Goal: Task Accomplishment & Management: Manage account settings

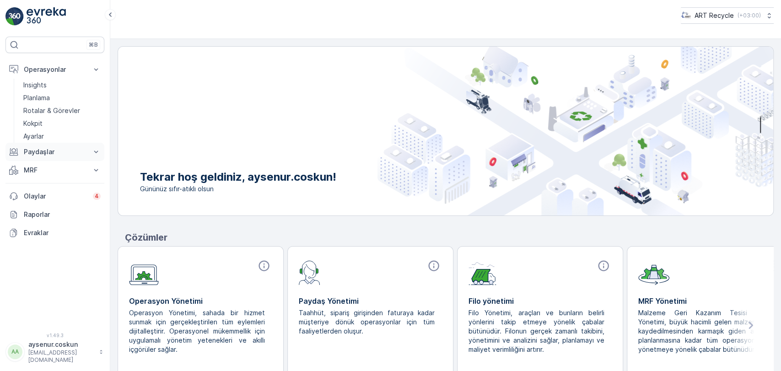
click at [58, 150] on p "Paydaşlar" at bounding box center [55, 151] width 62 height 9
click at [71, 153] on p "Paydaşlar" at bounding box center [55, 151] width 62 height 9
click at [66, 162] on button "MRF" at bounding box center [54, 170] width 99 height 18
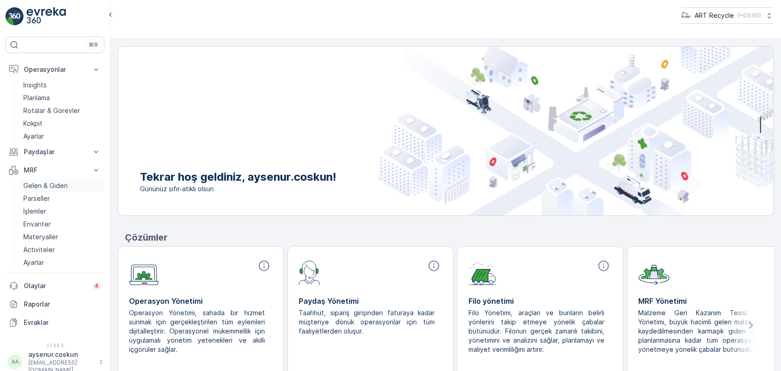
click at [60, 182] on p "Gelen & Giden" at bounding box center [45, 185] width 44 height 9
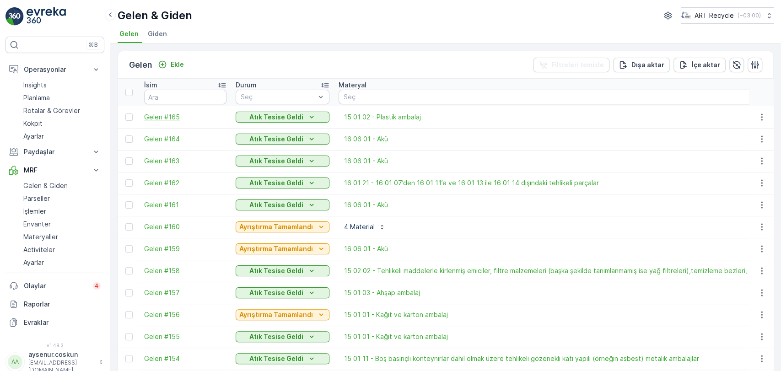
click at [175, 119] on span "Gelen #165" at bounding box center [185, 117] width 82 height 9
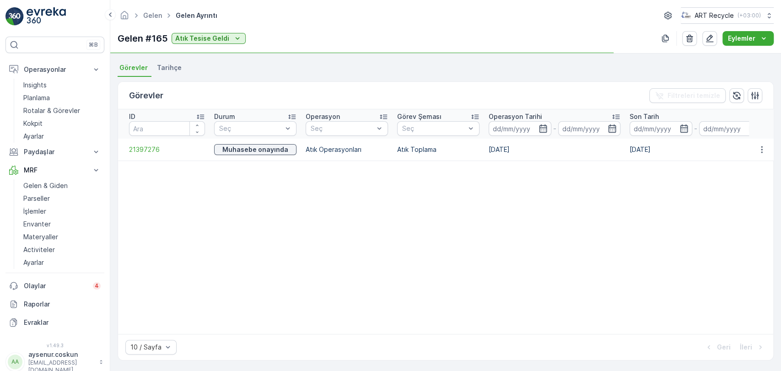
scroll to position [194, 0]
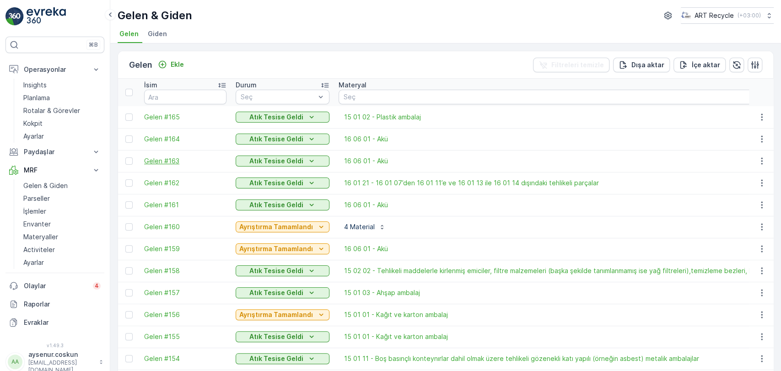
click at [168, 162] on span "Gelen #163" at bounding box center [185, 161] width 82 height 9
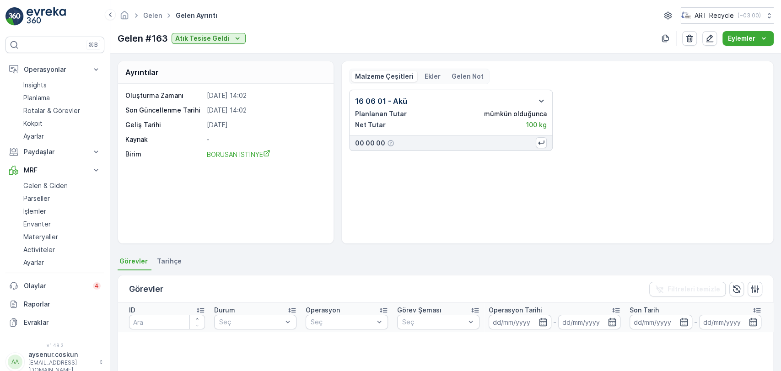
click at [211, 215] on div "Oluşturma Zamanı 04.09.2025 14:02 Son Güncellenme Tarihi 04.09.2025 14:02 Geliş…" at bounding box center [226, 164] width 216 height 160
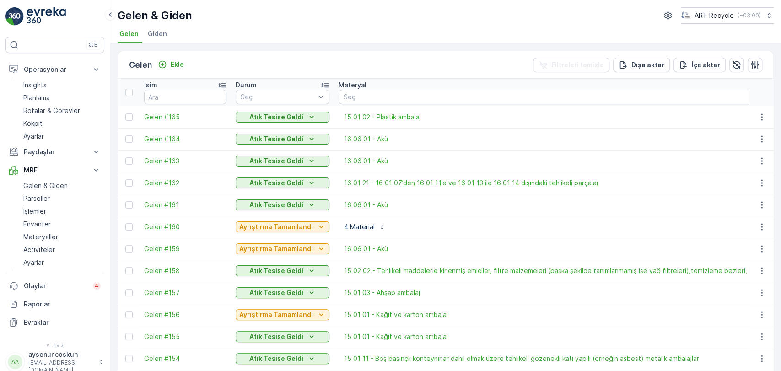
click at [163, 140] on span "Gelen #164" at bounding box center [185, 139] width 82 height 9
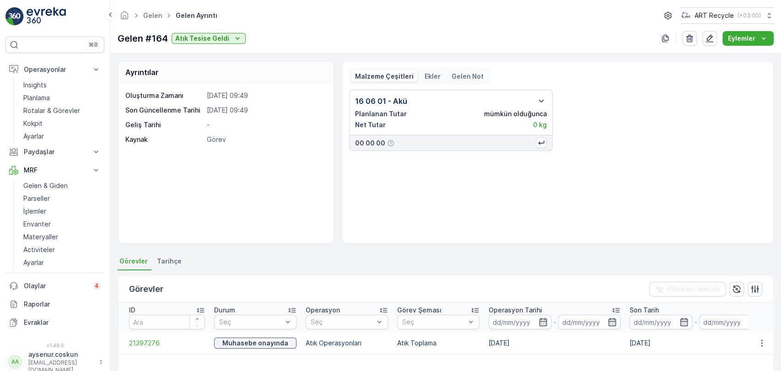
scroll to position [51, 0]
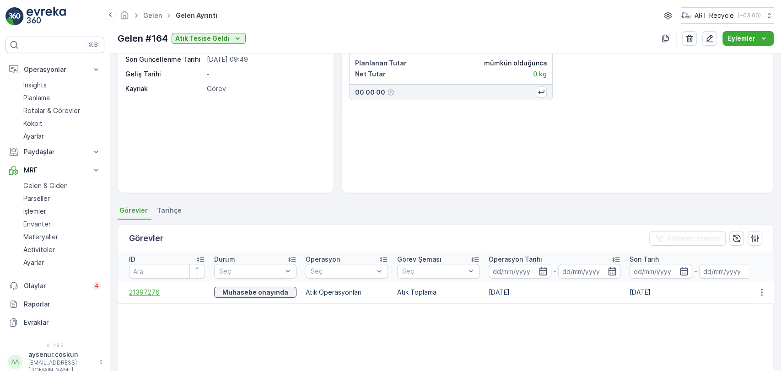
click at [142, 292] on span "21397276" at bounding box center [167, 292] width 76 height 9
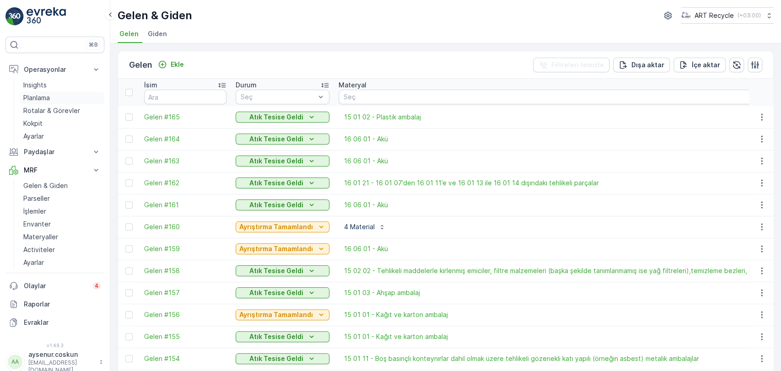
click at [66, 100] on link "Planlama" at bounding box center [62, 98] width 85 height 13
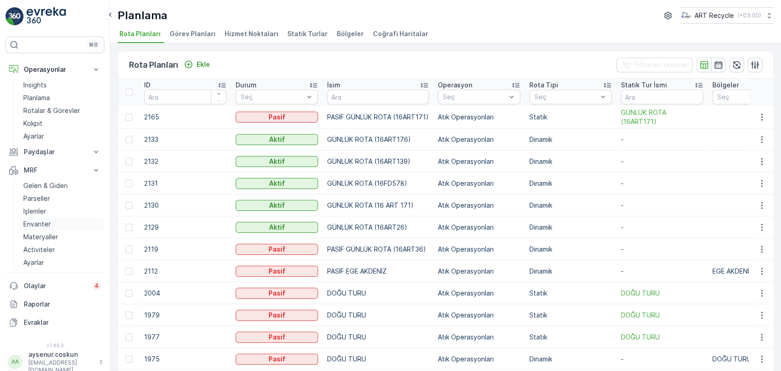
click at [45, 222] on p "Envanter" at bounding box center [36, 224] width 27 height 9
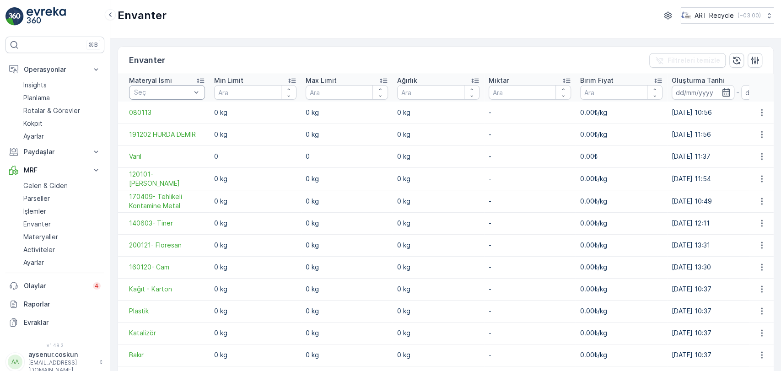
click at [172, 97] on div "Seç" at bounding box center [167, 92] width 76 height 15
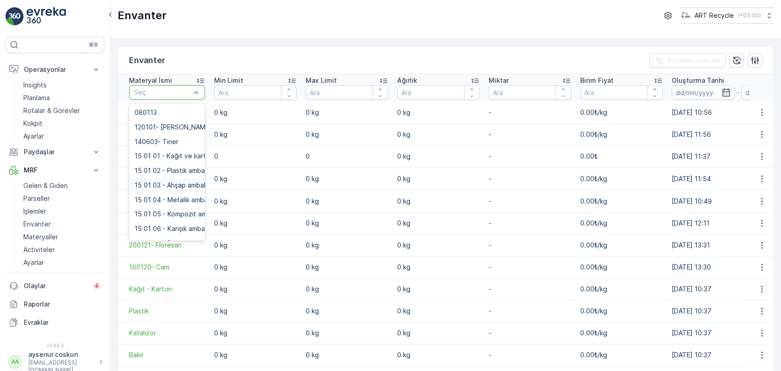
click at [168, 186] on span "15 01 03 - Ahşap ambalaj" at bounding box center [173, 185] width 76 height 7
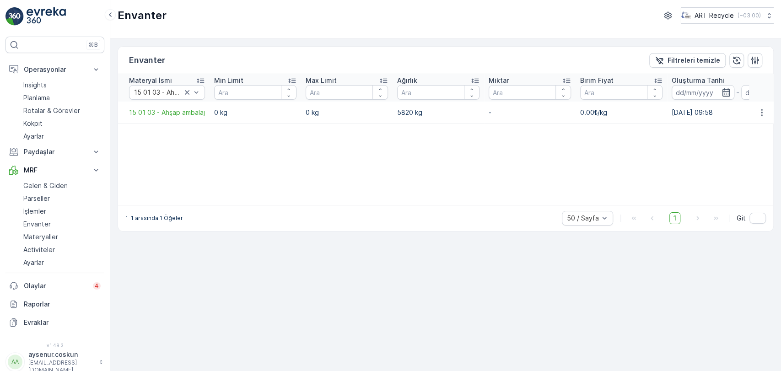
click at [422, 109] on p "5820 kg" at bounding box center [438, 112] width 82 height 9
click at [165, 112] on span "15 01 03 - Ahşap ambalaj" at bounding box center [167, 112] width 76 height 9
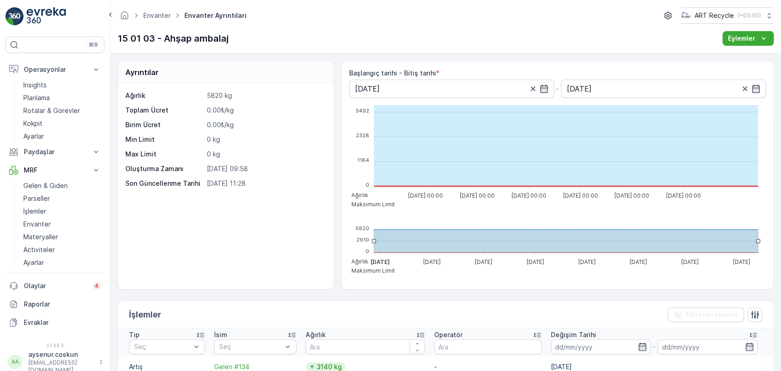
scroll to position [203, 0]
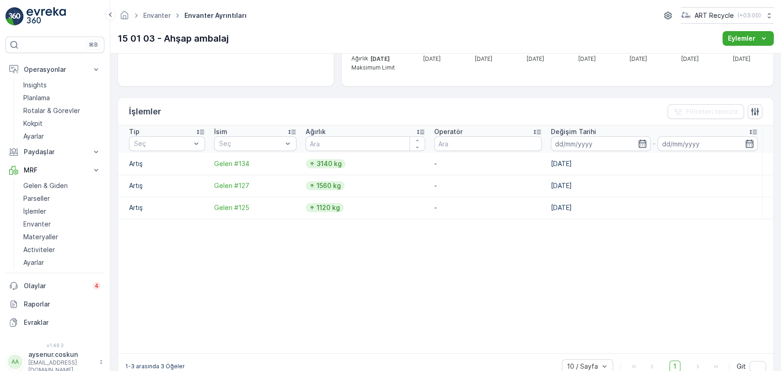
drag, startPoint x: 579, startPoint y: 159, endPoint x: 524, endPoint y: 159, distance: 55.8
click at [524, 159] on tr "Artış Gelen #134 3140 kg - 08.07.2025" at bounding box center [445, 164] width 655 height 22
click at [425, 247] on table "Tip Seç İsim Seç Ağırlık Operatör Değişim Tarihi - Artış Gelen #134 3140 kg - 0…" at bounding box center [445, 239] width 655 height 228
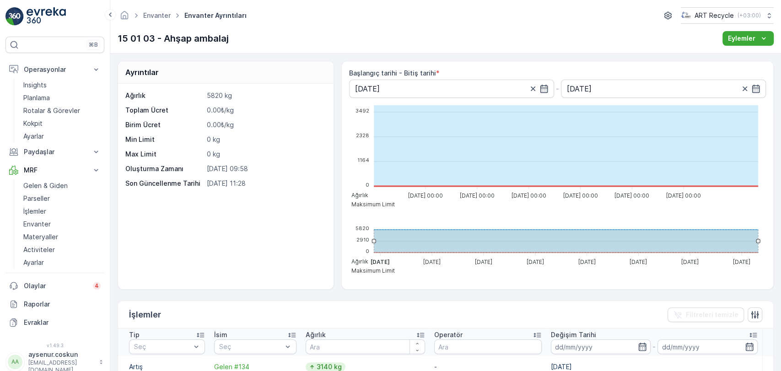
scroll to position [102, 0]
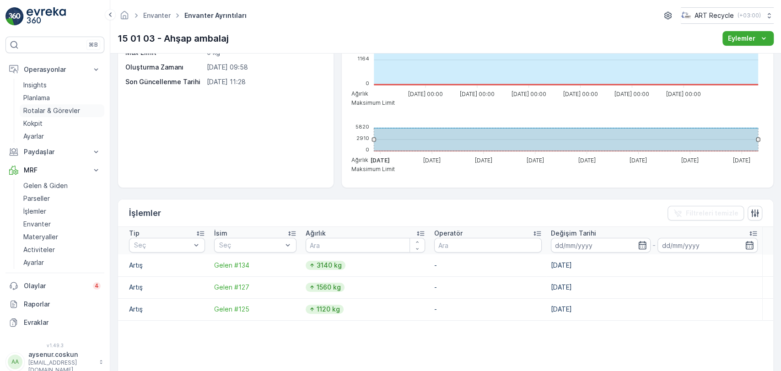
click at [75, 109] on p "Rotalar & Görevler" at bounding box center [51, 110] width 57 height 9
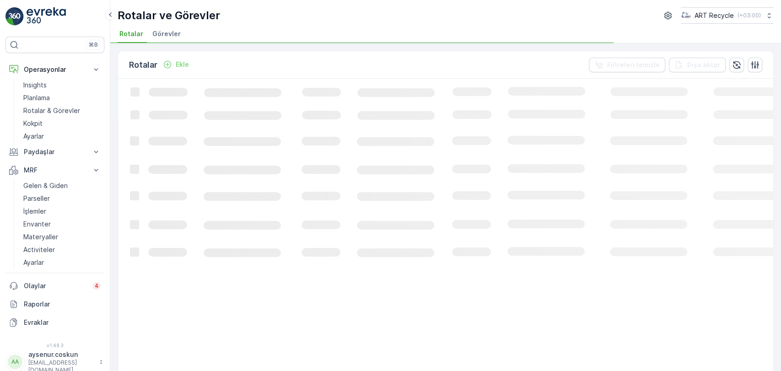
click at [172, 36] on span "Görevler" at bounding box center [166, 33] width 28 height 9
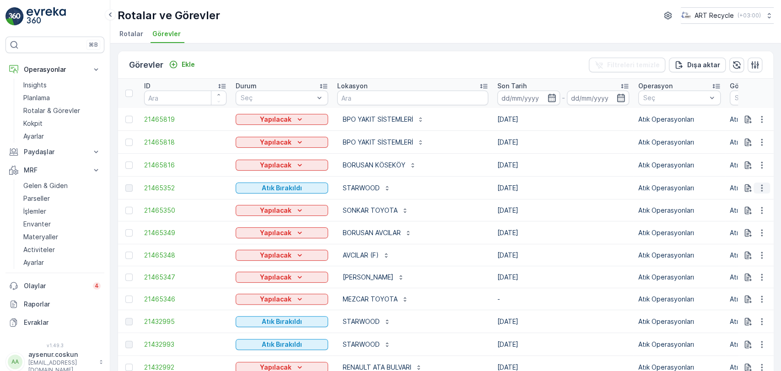
click at [762, 188] on icon "button" at bounding box center [762, 188] width 9 height 9
click at [167, 187] on span "21465352" at bounding box center [185, 188] width 82 height 9
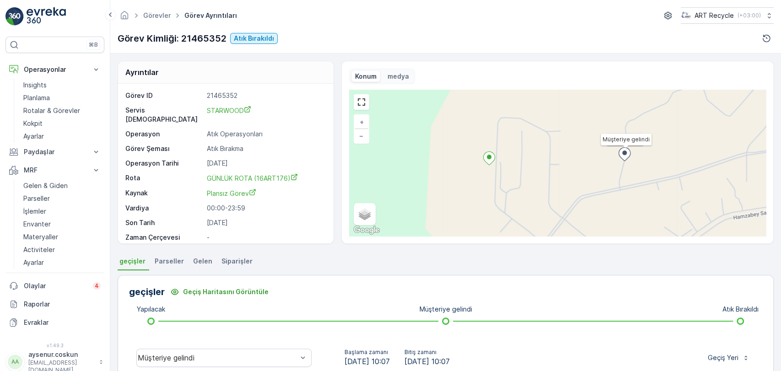
click at [198, 262] on span "Gelen" at bounding box center [202, 261] width 19 height 9
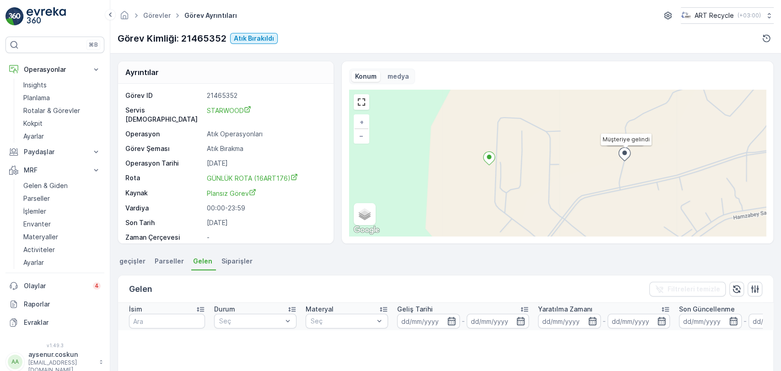
click at [238, 261] on span "Siparişler" at bounding box center [237, 261] width 31 height 9
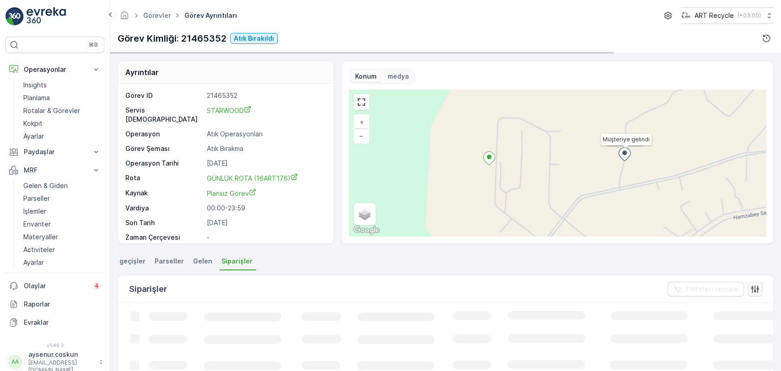
click at [168, 266] on li "Parseller" at bounding box center [170, 263] width 35 height 16
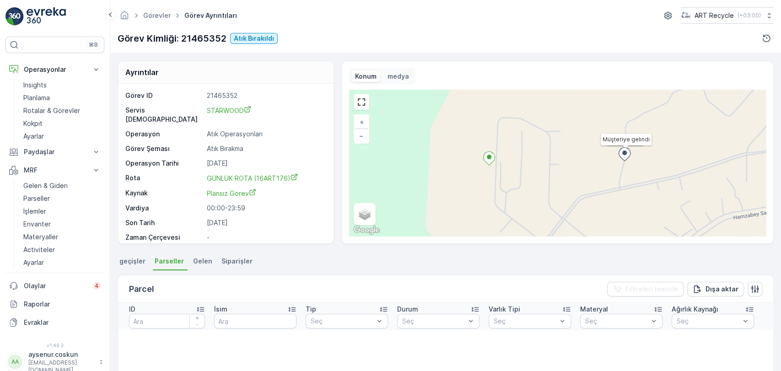
scroll to position [13, 0]
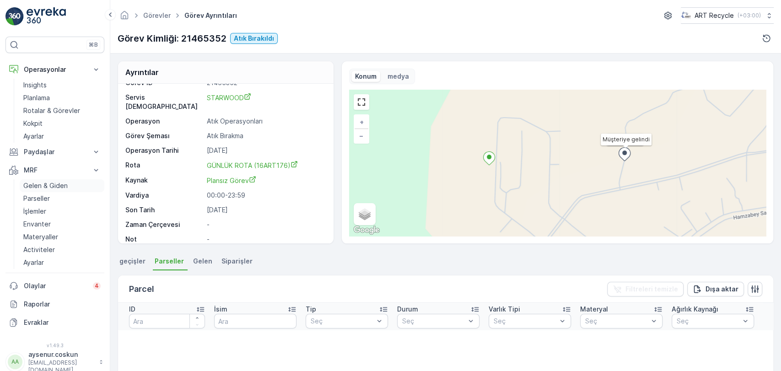
click at [57, 182] on p "Gelen & Giden" at bounding box center [45, 185] width 44 height 9
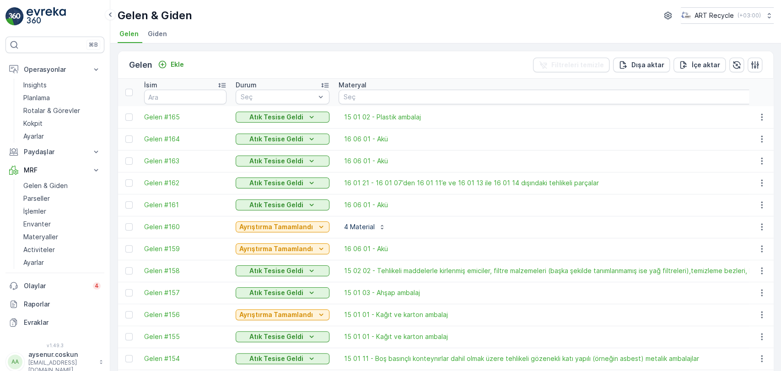
click at [162, 30] on span "Giden" at bounding box center [157, 33] width 19 height 9
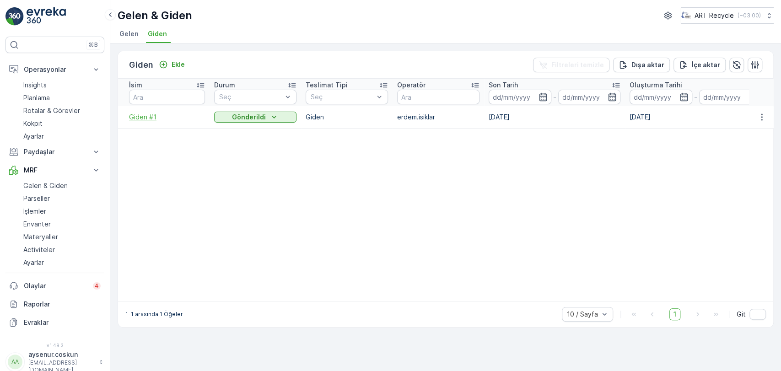
click at [153, 115] on span "Giden #1" at bounding box center [167, 117] width 76 height 9
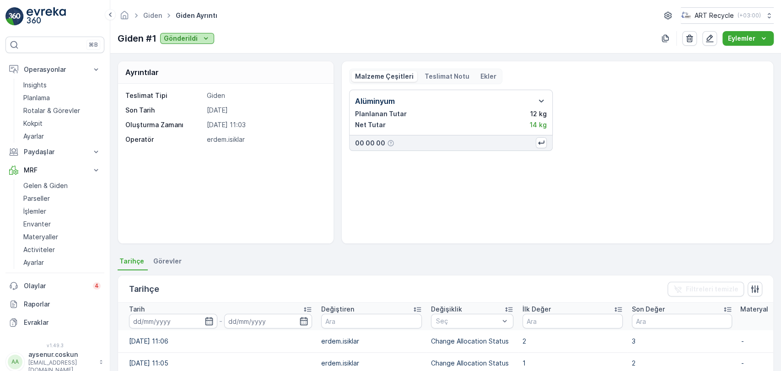
click at [174, 36] on p "Gönderildi" at bounding box center [181, 38] width 34 height 9
click at [194, 184] on div "Teslimat Tipi Giden Son Tarih 07.02.2025 Oluşturma Zamanı 07.02.2025 11:03 Oper…" at bounding box center [226, 164] width 216 height 160
click at [171, 262] on span "Görevler" at bounding box center [167, 261] width 28 height 9
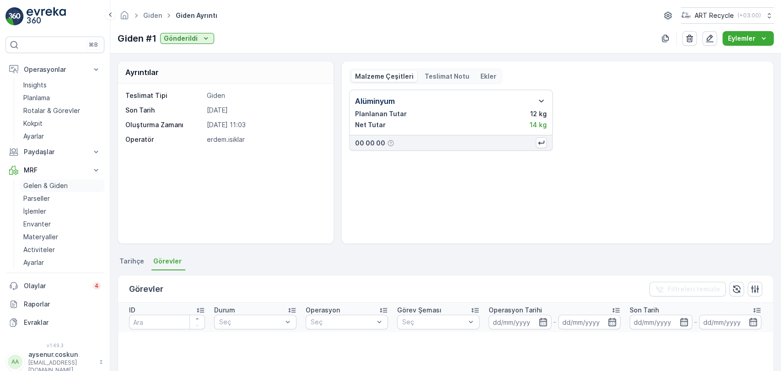
click at [51, 184] on p "Gelen & Giden" at bounding box center [45, 185] width 44 height 9
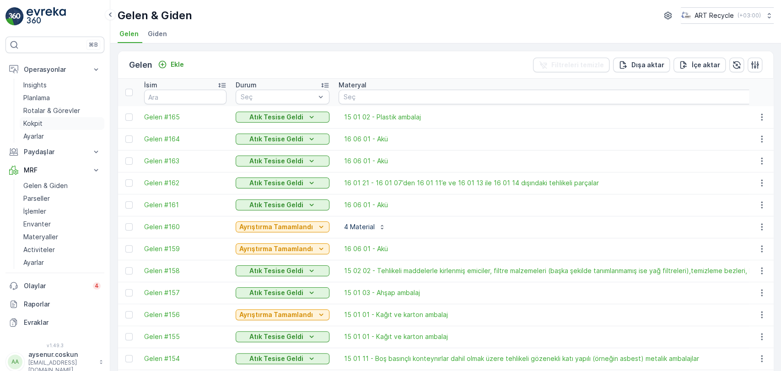
click at [44, 114] on p "Rotalar & Görevler" at bounding box center [51, 110] width 57 height 9
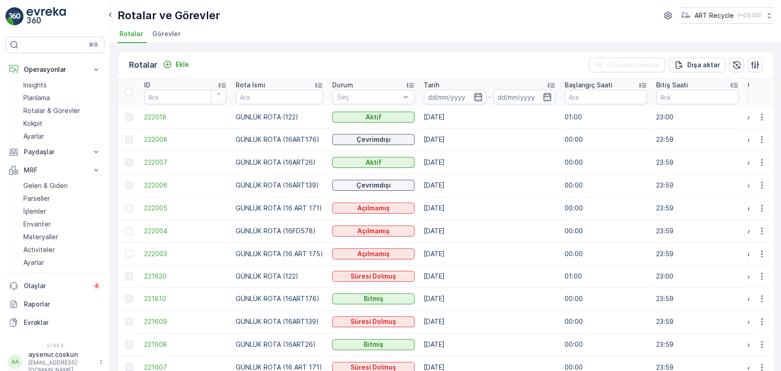
click at [144, 33] on li "Rotalar" at bounding box center [132, 35] width 29 height 16
click at [168, 36] on span "Görevler" at bounding box center [166, 33] width 28 height 9
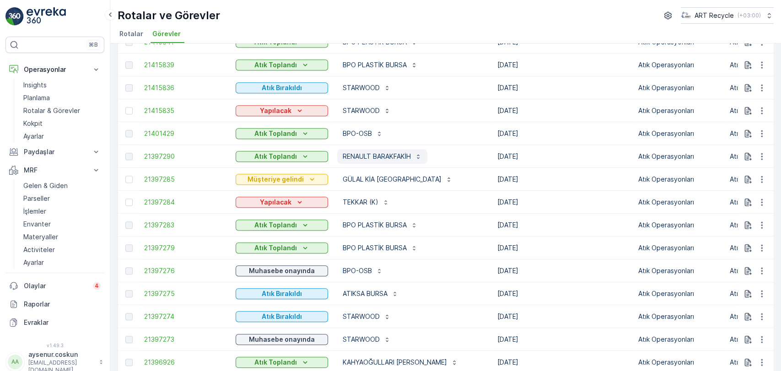
scroll to position [458, 0]
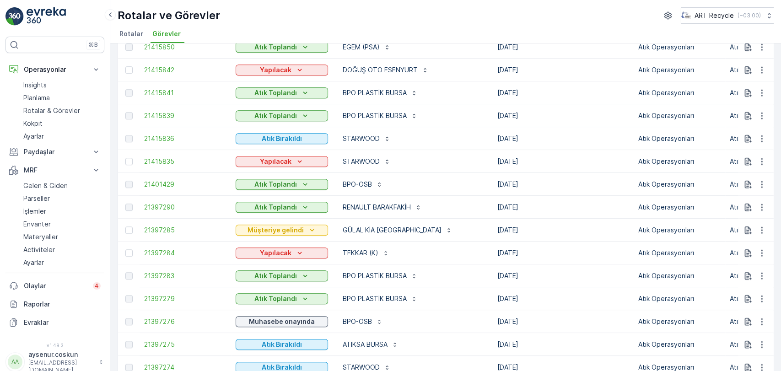
drag, startPoint x: 509, startPoint y: 117, endPoint x: 455, endPoint y: 119, distance: 54.1
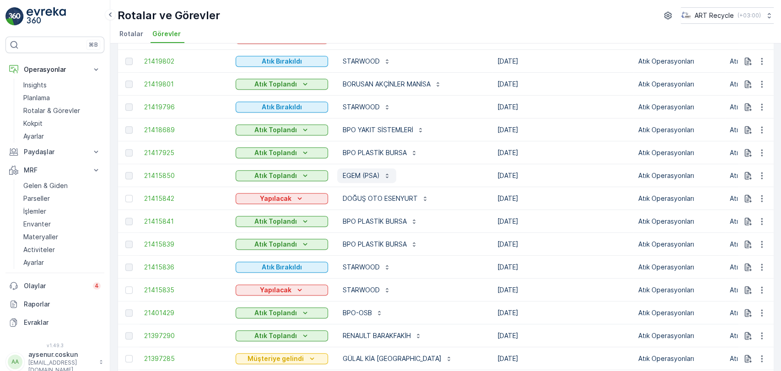
scroll to position [305, 0]
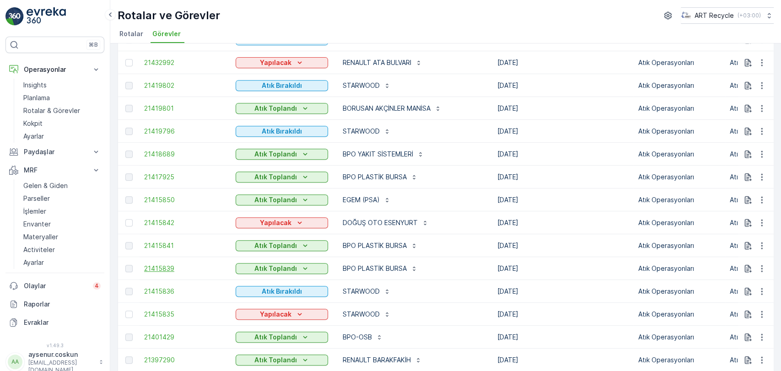
click at [164, 272] on span "21415839" at bounding box center [185, 268] width 82 height 9
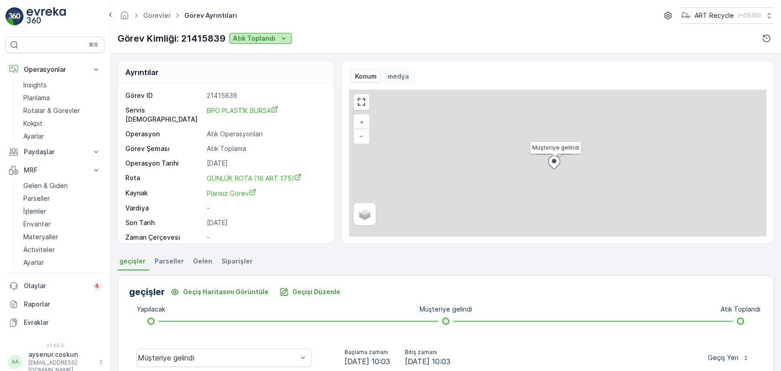
click at [271, 43] on button "Atık Toplandı" at bounding box center [260, 38] width 63 height 11
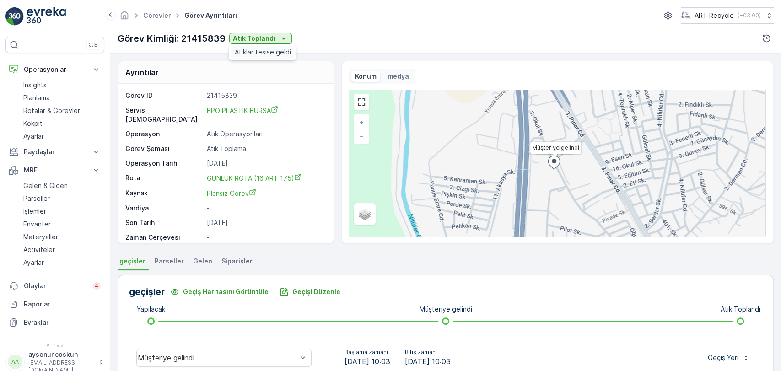
click at [271, 52] on span "Atıklar tesise geldi" at bounding box center [262, 52] width 56 height 9
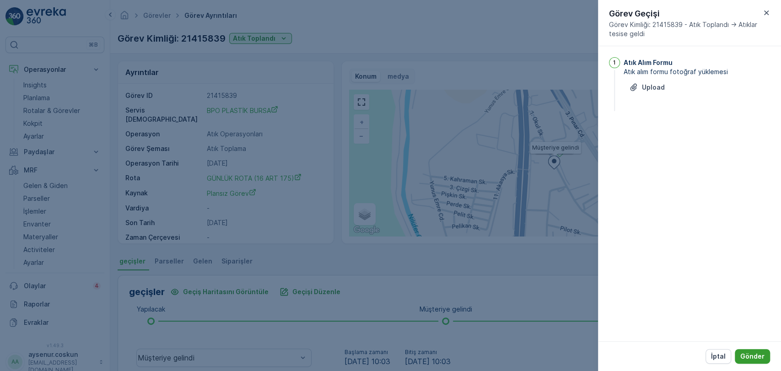
click at [765, 356] on button "Gönder" at bounding box center [752, 356] width 35 height 15
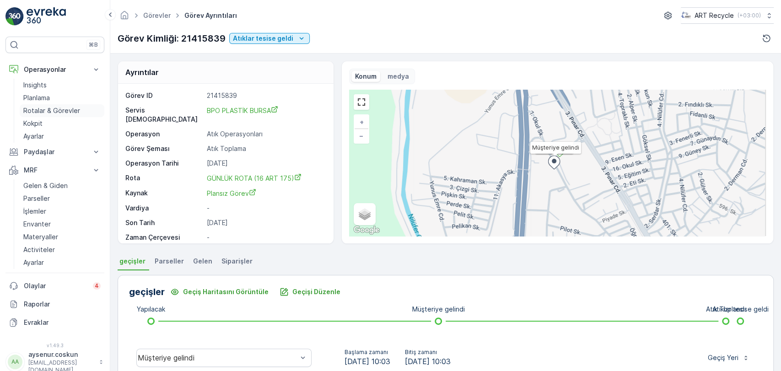
click at [63, 112] on p "Rotalar & Görevler" at bounding box center [51, 110] width 57 height 9
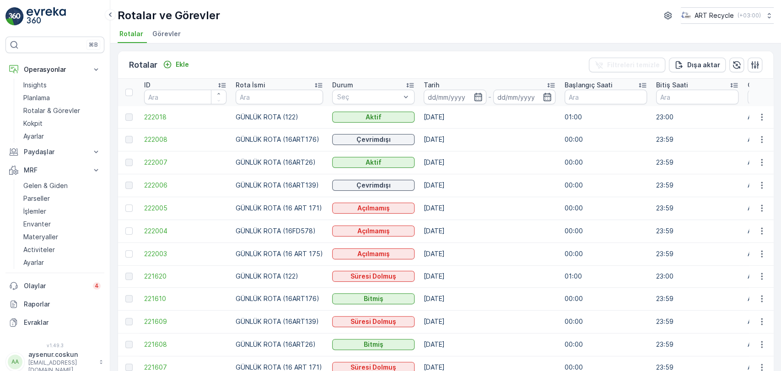
click at [168, 37] on span "Görevler" at bounding box center [166, 33] width 28 height 9
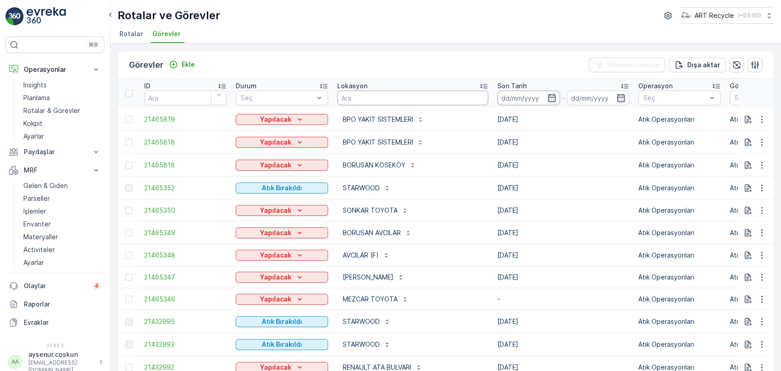
click at [498, 94] on input at bounding box center [529, 98] width 63 height 15
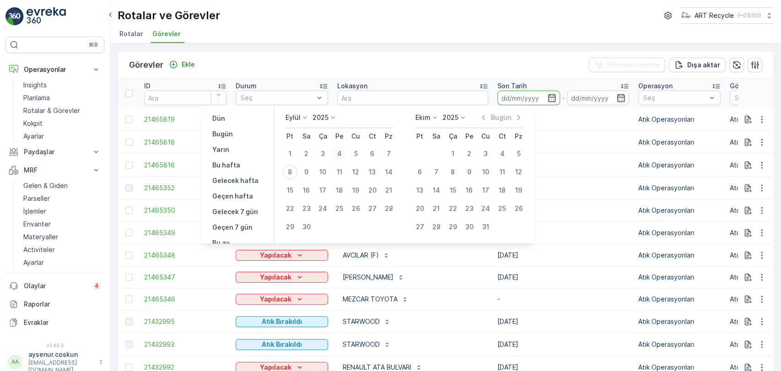
click at [341, 154] on div "4" at bounding box center [339, 153] width 15 height 15
type input "[DATE]"
click at [341, 154] on div "4" at bounding box center [339, 153] width 15 height 15
type input "[DATE]"
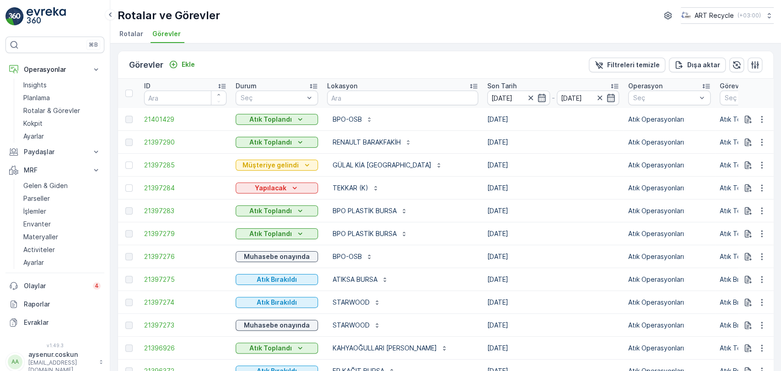
scroll to position [120, 0]
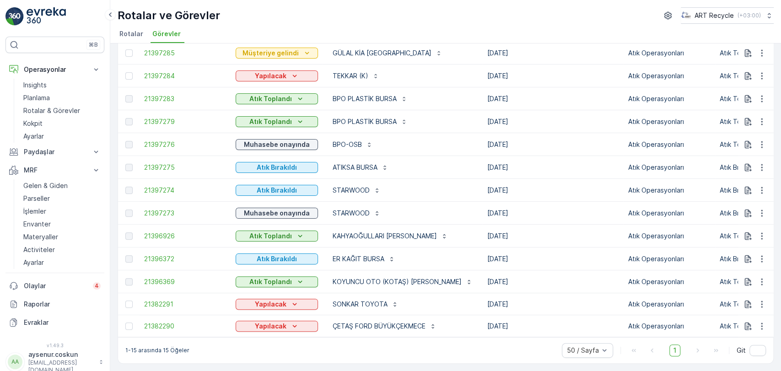
drag, startPoint x: 502, startPoint y: 114, endPoint x: 442, endPoint y: 114, distance: 60.4
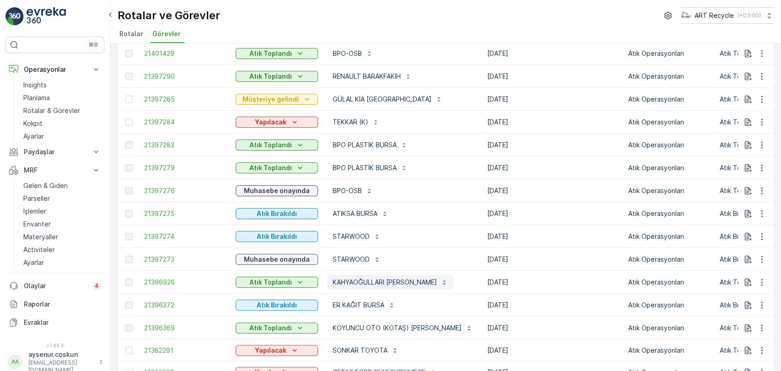
scroll to position [0, 0]
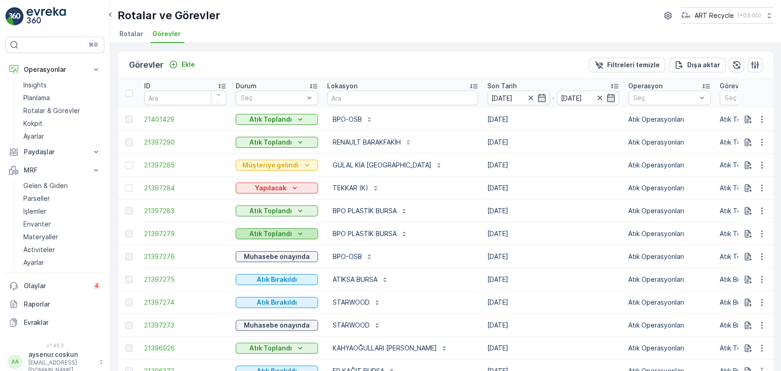
click at [298, 237] on icon "Atık Toplandı" at bounding box center [300, 233] width 9 height 9
click at [288, 245] on span "Atıklar tesise geldi" at bounding box center [269, 248] width 56 height 9
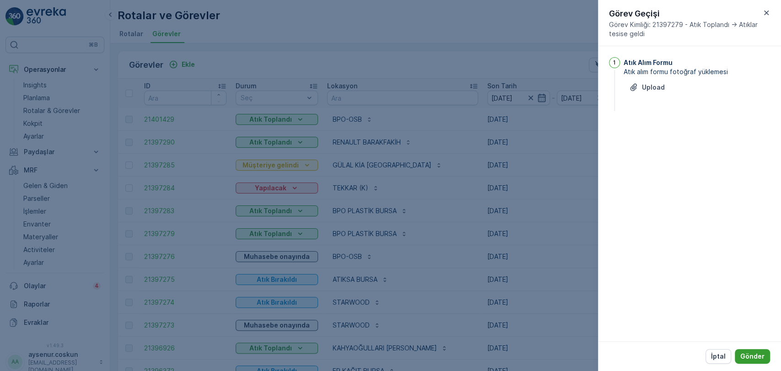
click at [757, 358] on p "Gönder" at bounding box center [753, 356] width 24 height 9
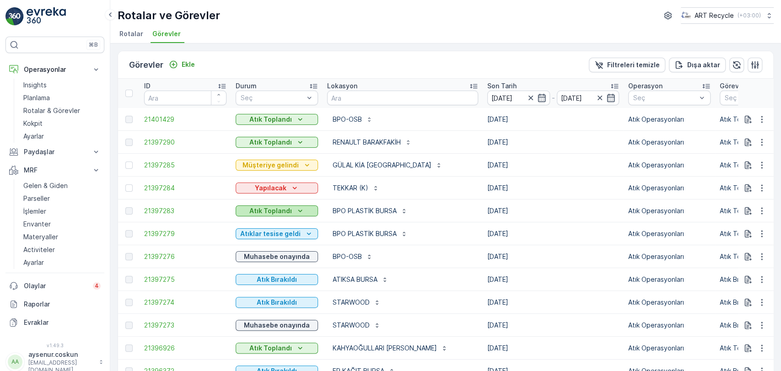
click at [299, 209] on icon "Atık Toplandı" at bounding box center [300, 210] width 9 height 9
click at [288, 229] on span "Atıklar tesise geldi" at bounding box center [269, 226] width 56 height 9
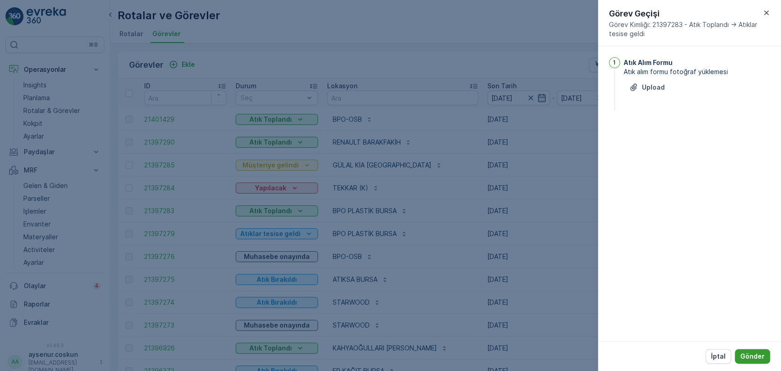
click at [760, 356] on p "Gönder" at bounding box center [753, 356] width 24 height 9
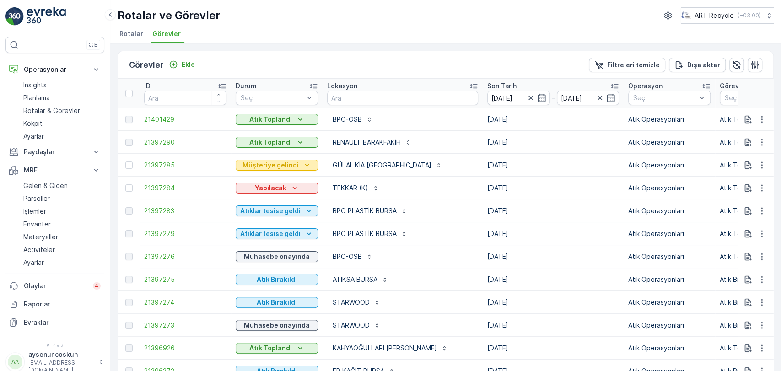
click at [294, 167] on p "Müşteriye gelindi" at bounding box center [271, 165] width 56 height 9
click at [293, 143] on div "Atık Toplandı" at bounding box center [276, 142] width 75 height 9
click at [286, 153] on span "Atıklar tesise geldi" at bounding box center [269, 156] width 56 height 9
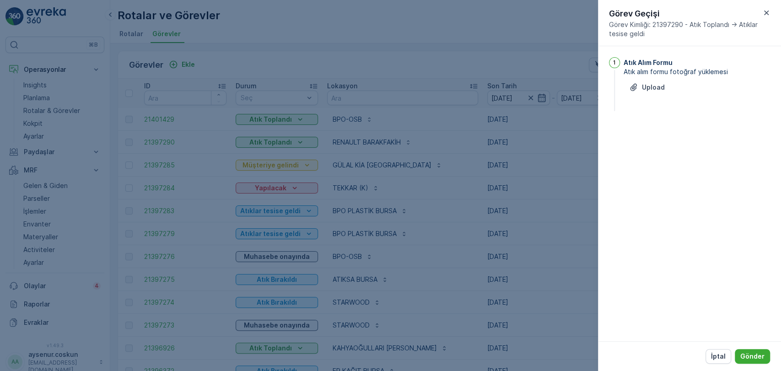
click at [755, 354] on p "Gönder" at bounding box center [753, 356] width 24 height 9
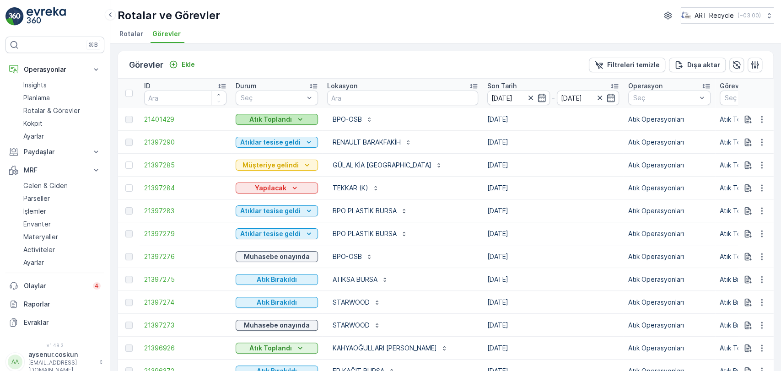
click at [300, 115] on icon "Atık Toplandı" at bounding box center [300, 119] width 9 height 9
click at [280, 136] on span "Atıklar tesise geldi" at bounding box center [269, 133] width 56 height 9
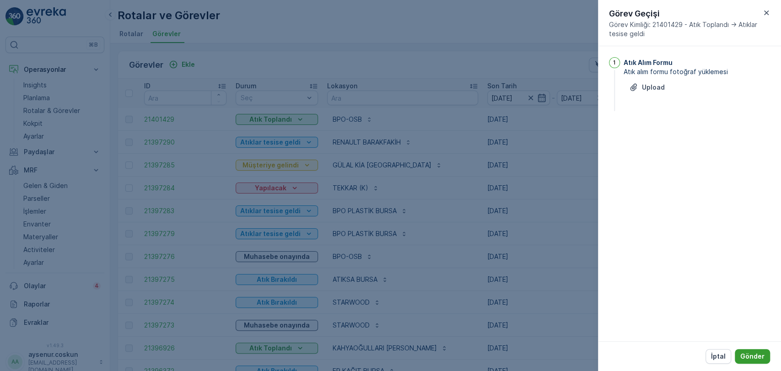
click at [760, 355] on p "Gönder" at bounding box center [753, 356] width 24 height 9
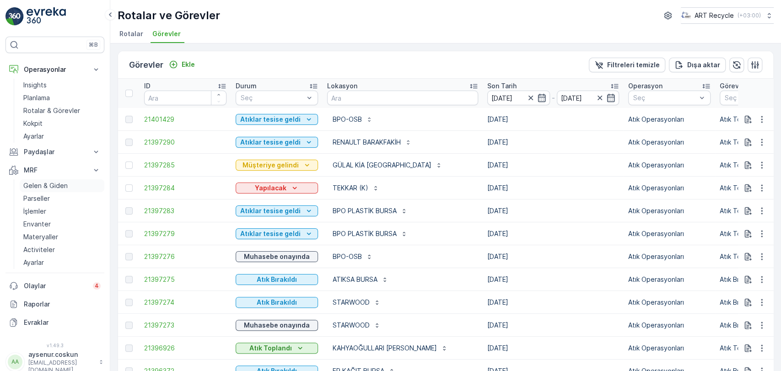
click at [65, 184] on p "Gelen & Giden" at bounding box center [45, 185] width 44 height 9
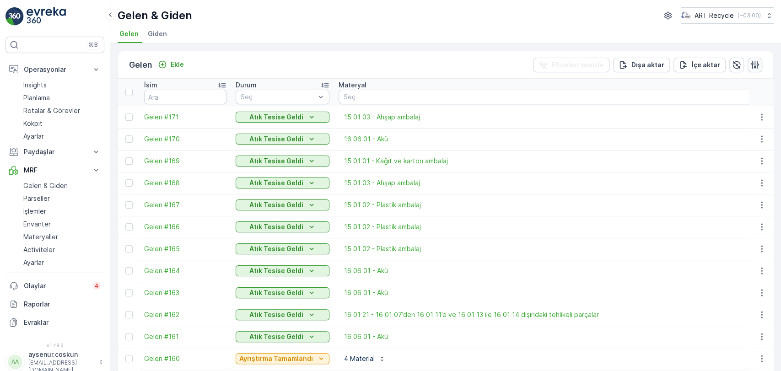
click at [751, 66] on icon "button" at bounding box center [755, 64] width 9 height 9
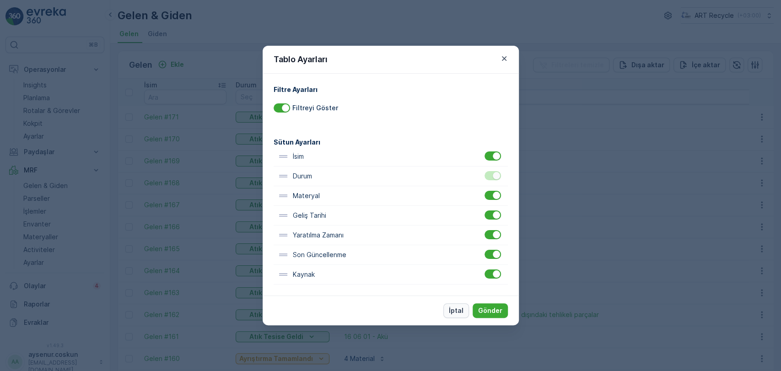
click at [464, 312] on p "İptal" at bounding box center [456, 310] width 15 height 9
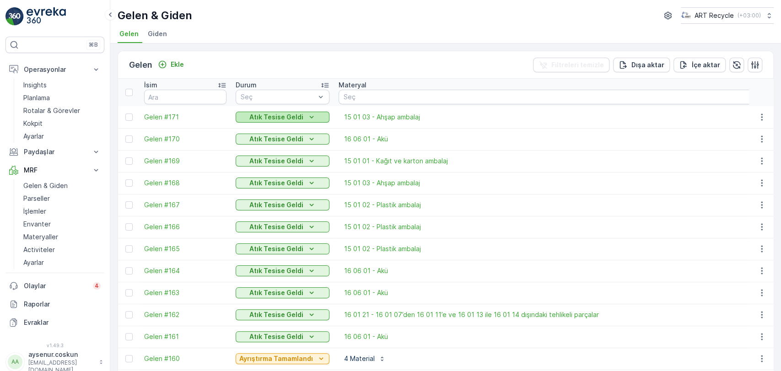
click at [302, 115] on div "Atık Tesise Geldi" at bounding box center [282, 117] width 87 height 9
click at [160, 200] on span "Gelen #167" at bounding box center [185, 204] width 82 height 9
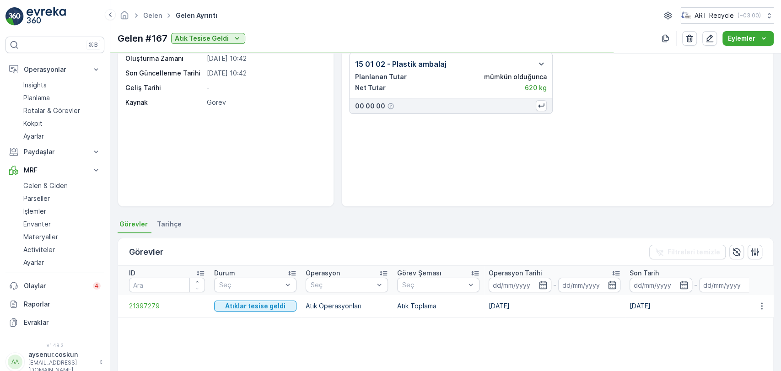
scroll to position [51, 0]
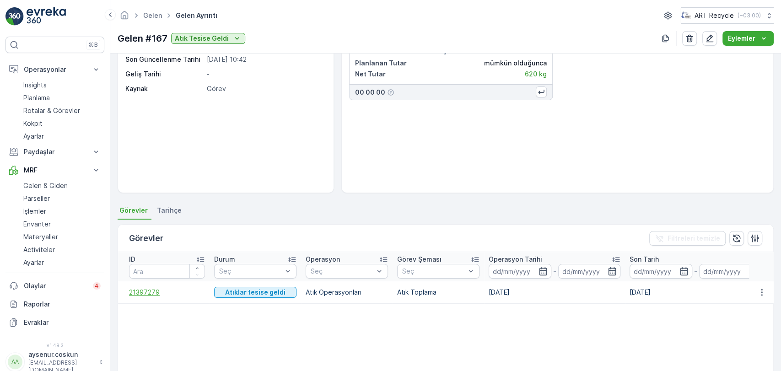
click at [151, 291] on span "21397279" at bounding box center [167, 292] width 76 height 9
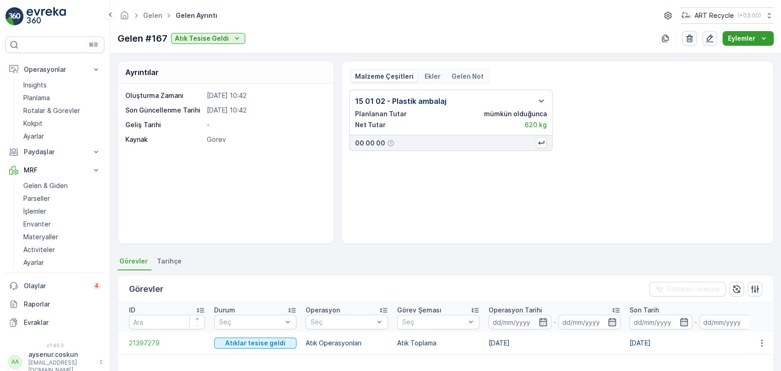
click at [747, 38] on p "Eylemler" at bounding box center [741, 38] width 27 height 9
click at [664, 147] on div "15 01 02 - Plastik ambalaj Planlanan Tutar mümkün olduğunca Net Tutar 620 kg 00…" at bounding box center [557, 120] width 417 height 61
click at [538, 103] on icon "button" at bounding box center [541, 101] width 11 height 11
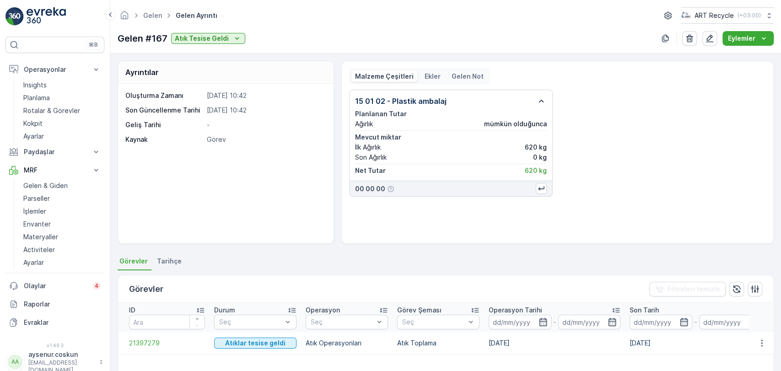
click at [538, 103] on icon "button" at bounding box center [541, 101] width 11 height 11
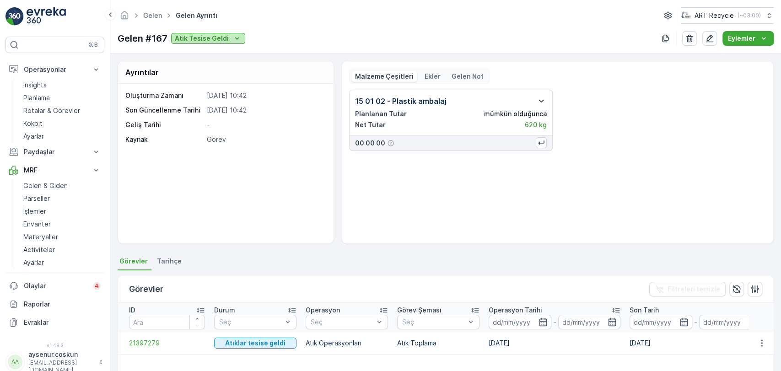
click at [229, 43] on button "Atık Tesise Geldi" at bounding box center [208, 38] width 74 height 11
click at [632, 144] on div "15 01 02 - Plastik ambalaj Planlanan Tutar mümkün olduğunca Net Tutar 620 kg 00…" at bounding box center [557, 120] width 417 height 61
click at [712, 36] on icon "button" at bounding box center [710, 39] width 8 height 8
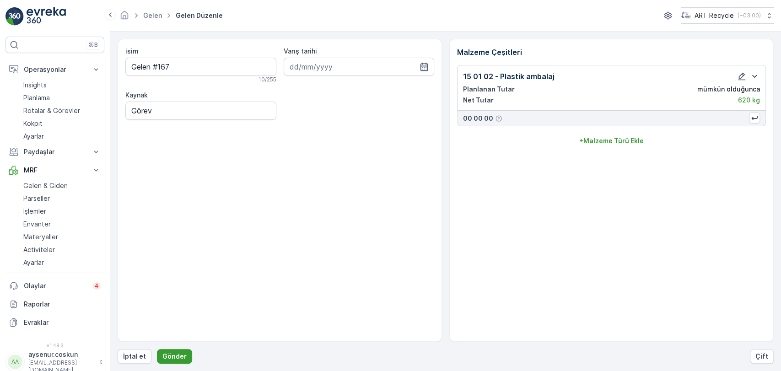
click at [185, 357] on button "Gönder" at bounding box center [174, 356] width 35 height 15
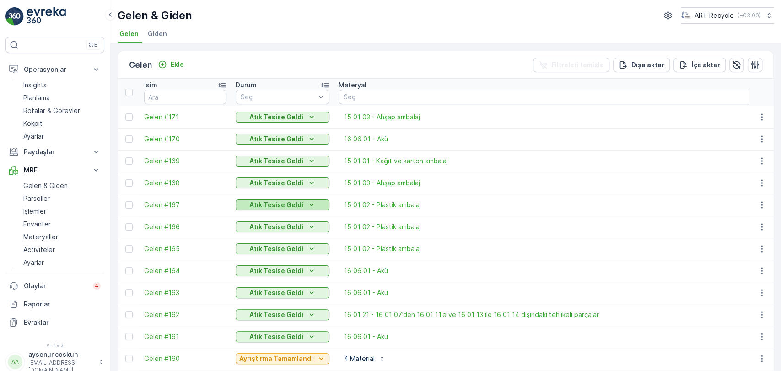
click at [307, 204] on icon "Atık Tesise Geldi" at bounding box center [311, 204] width 9 height 9
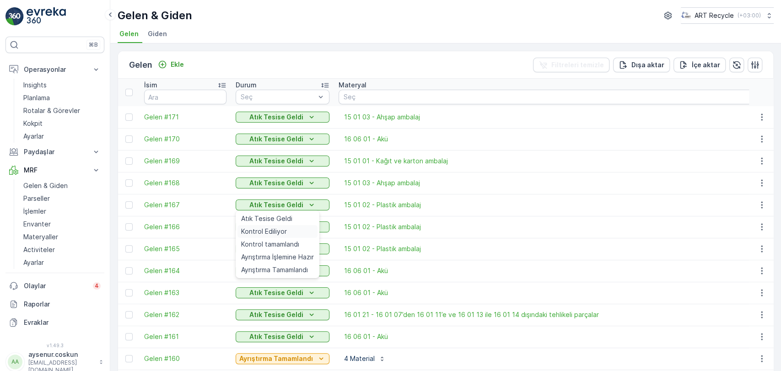
click at [302, 228] on div "Kontrol Ediliyor" at bounding box center [278, 231] width 80 height 13
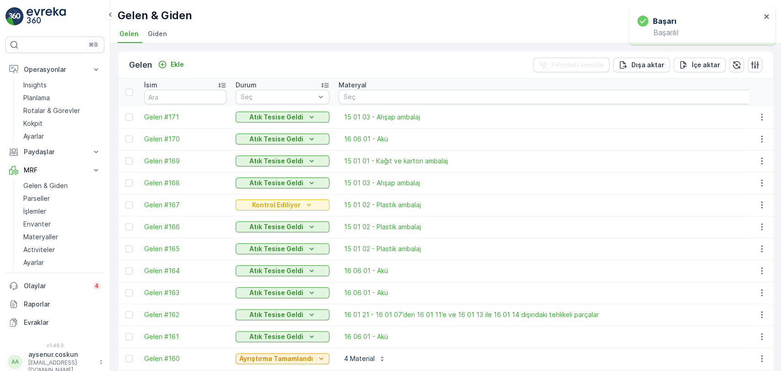
click at [297, 208] on p "Kontrol Ediliyor" at bounding box center [276, 204] width 49 height 9
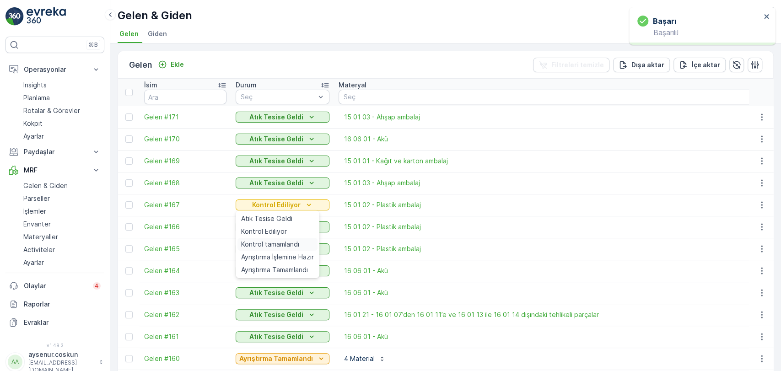
click at [285, 249] on span "Kontrol tamamlandı" at bounding box center [270, 244] width 58 height 9
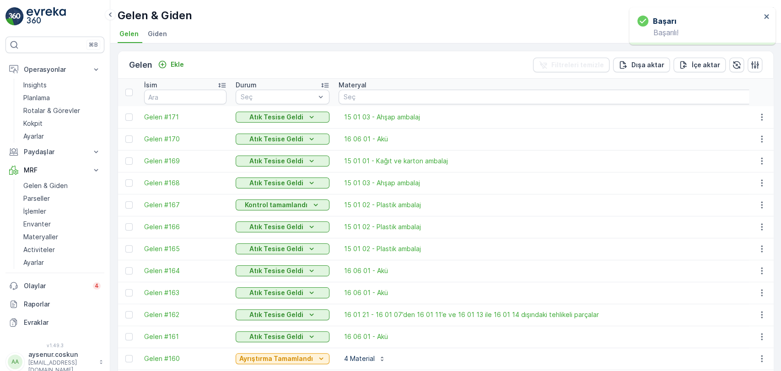
click at [306, 205] on div "Kontrol tamamlandı" at bounding box center [282, 204] width 87 height 9
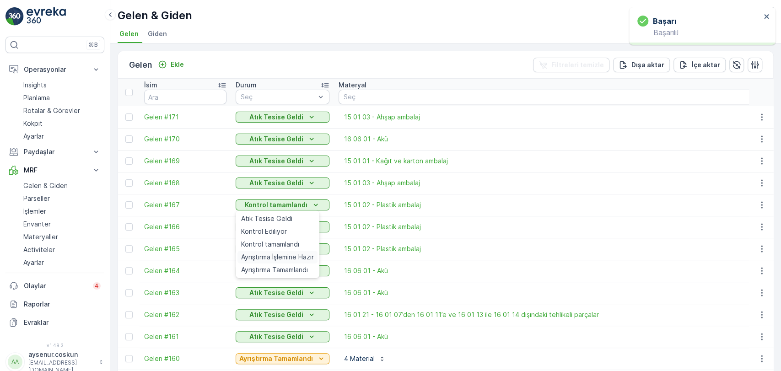
click at [303, 254] on span "Ayrıştırma İşlemine Hazır" at bounding box center [277, 257] width 73 height 9
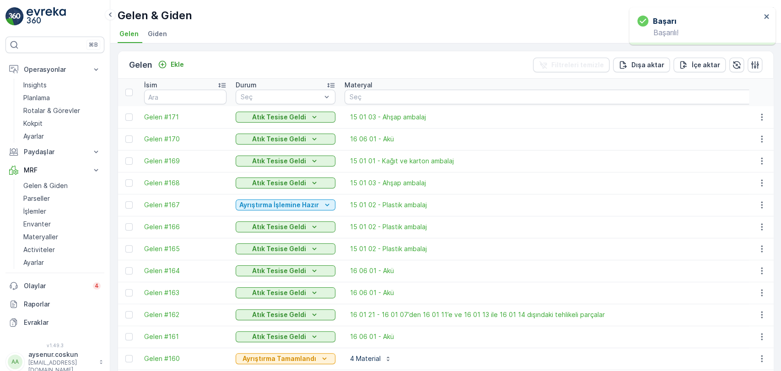
click at [296, 205] on p "Ayrıştırma İşlemine Hazır" at bounding box center [279, 204] width 80 height 9
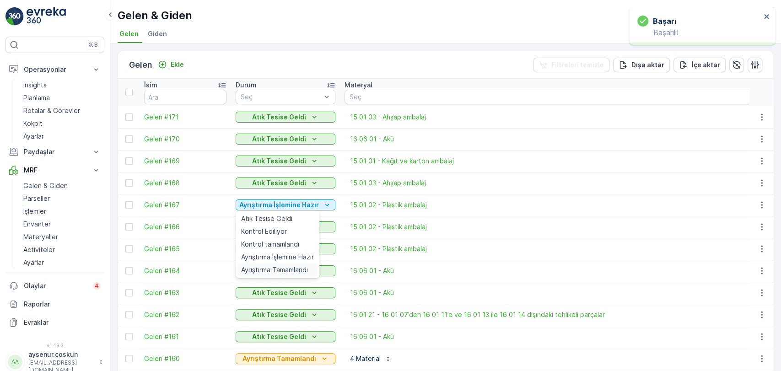
click at [300, 268] on span "Ayrıştırma Tamamlandı" at bounding box center [274, 269] width 67 height 9
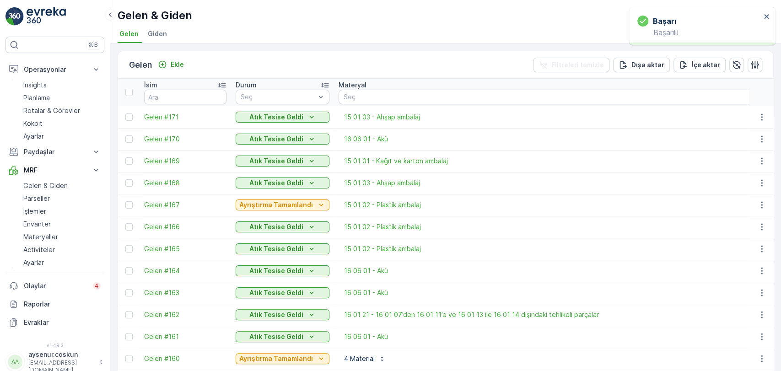
click at [166, 184] on span "Gelen #168" at bounding box center [185, 183] width 82 height 9
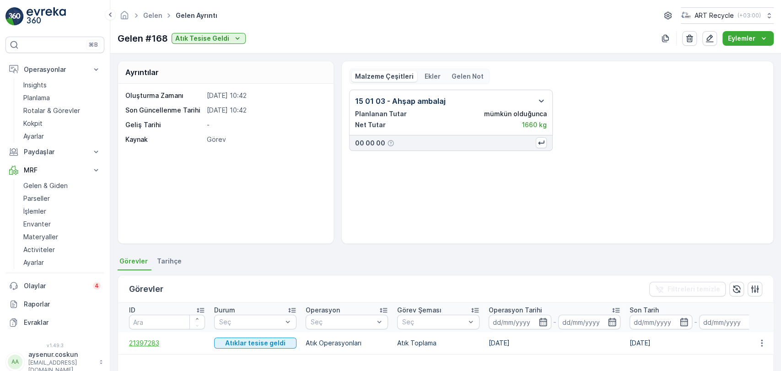
click at [154, 344] on span "21397283" at bounding box center [167, 343] width 76 height 9
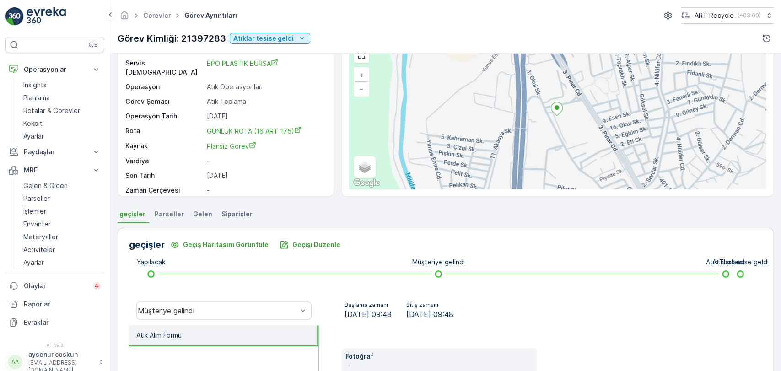
scroll to position [102, 0]
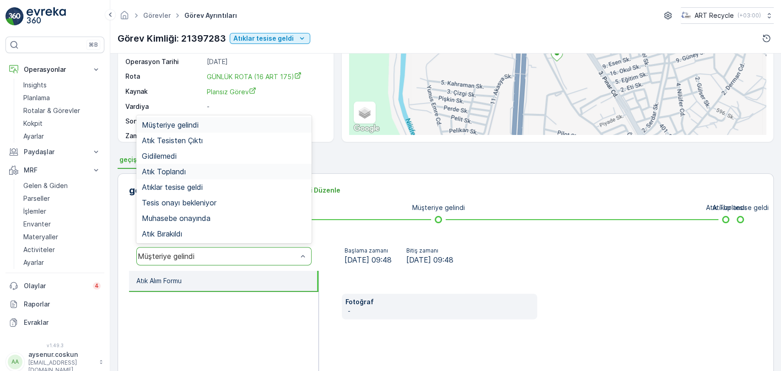
click at [225, 170] on div "Atık Toplandı" at bounding box center [224, 172] width 164 height 8
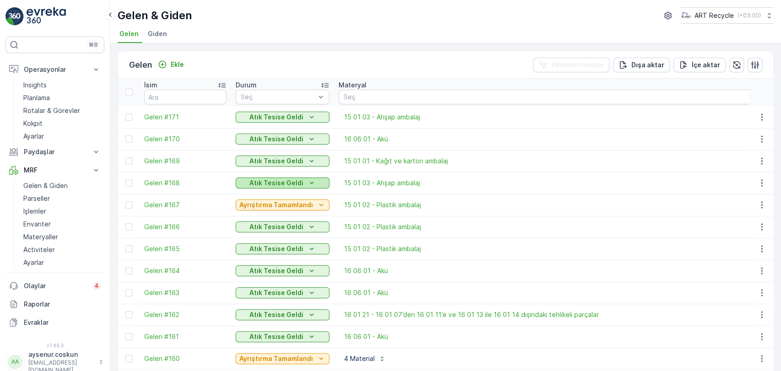
click at [273, 184] on p "Atık Tesise Geldi" at bounding box center [276, 183] width 54 height 9
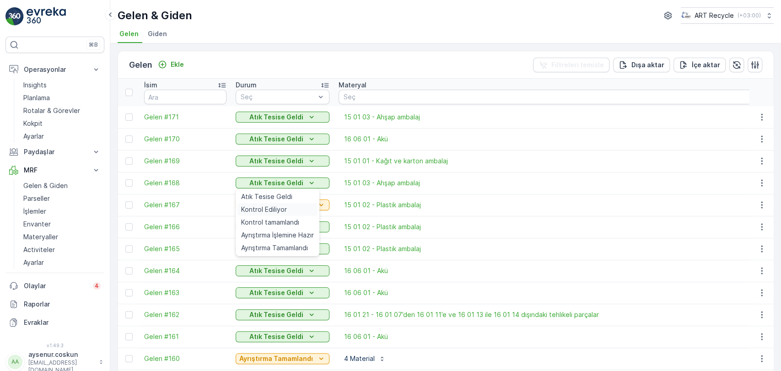
click at [278, 206] on span "Kontrol Ediliyor" at bounding box center [264, 209] width 46 height 9
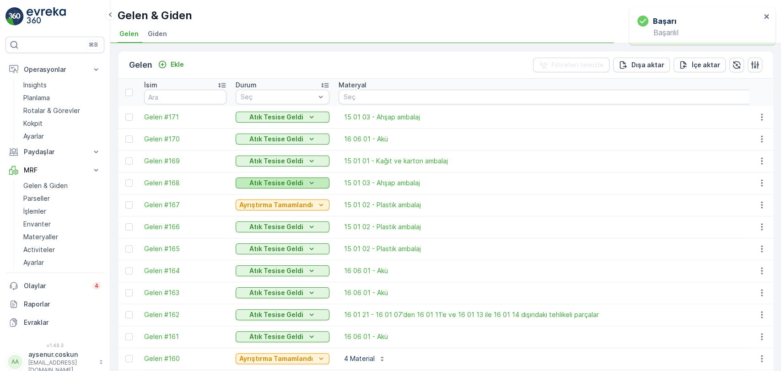
click at [286, 181] on p "Atık Tesise Geldi" at bounding box center [276, 183] width 54 height 9
click at [287, 184] on p "Kontrol Ediliyor" at bounding box center [276, 183] width 49 height 9
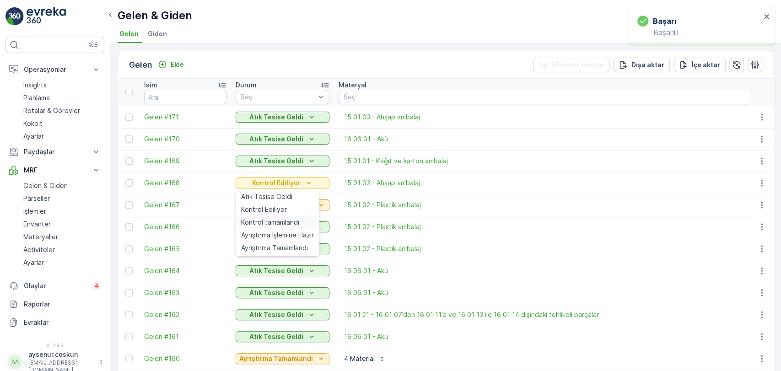
click at [289, 219] on span "Kontrol tamamlandı" at bounding box center [270, 222] width 58 height 9
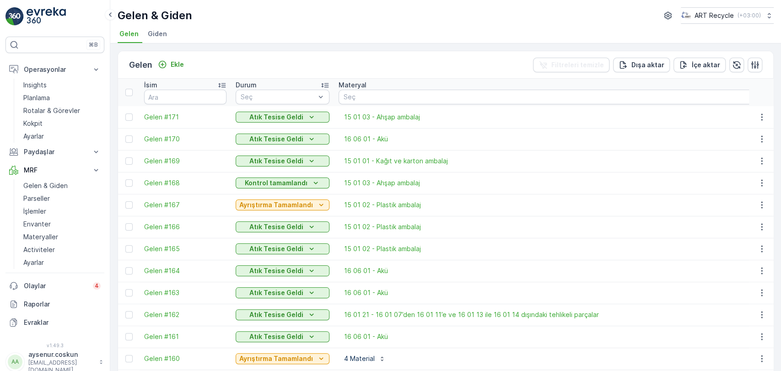
click at [296, 182] on p "Kontrol tamamlandı" at bounding box center [276, 183] width 63 height 9
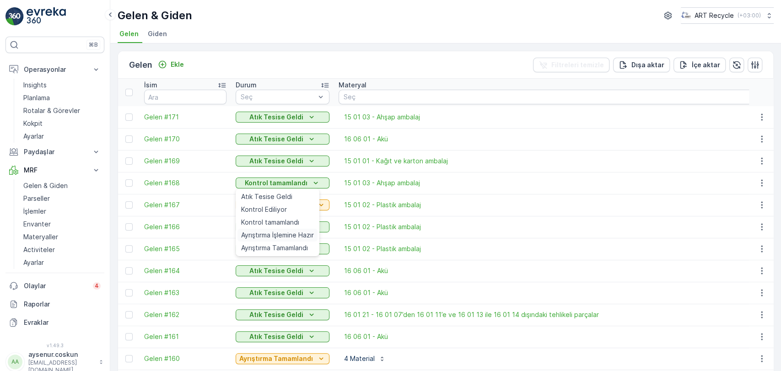
click at [295, 236] on span "Ayrıştırma İşlemine Hazır" at bounding box center [277, 235] width 73 height 9
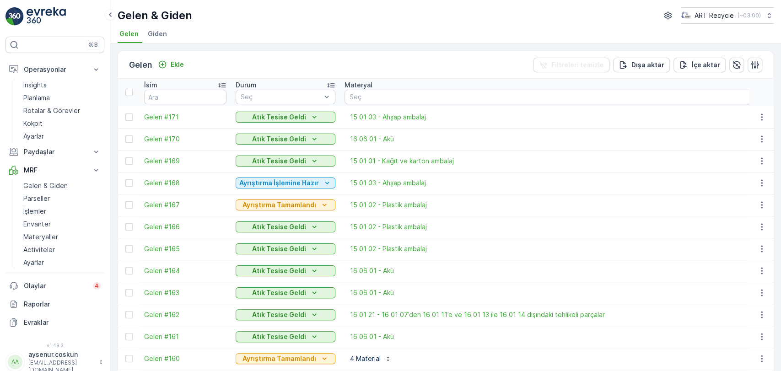
click at [288, 185] on p "Ayrıştırma İşlemine Hazır" at bounding box center [279, 183] width 80 height 9
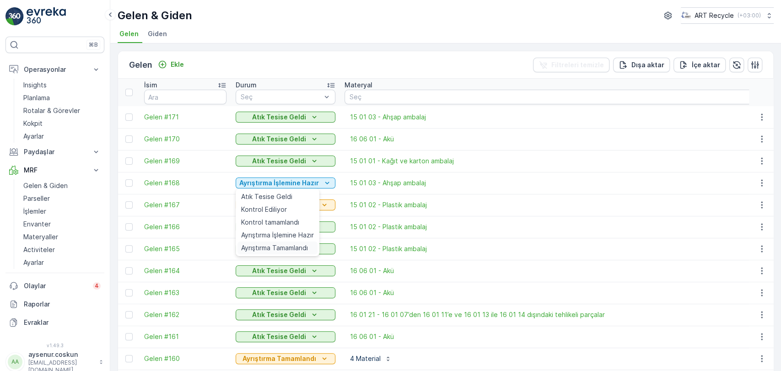
click at [291, 248] on span "Ayrıştırma Tamamlandı" at bounding box center [274, 248] width 67 height 9
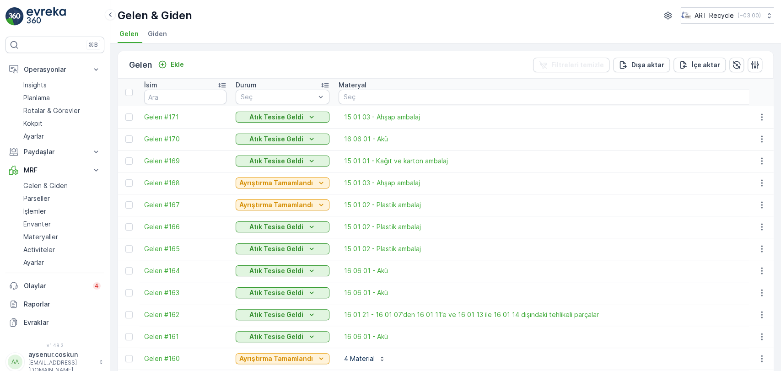
click at [20, 9] on img at bounding box center [14, 16] width 18 height 18
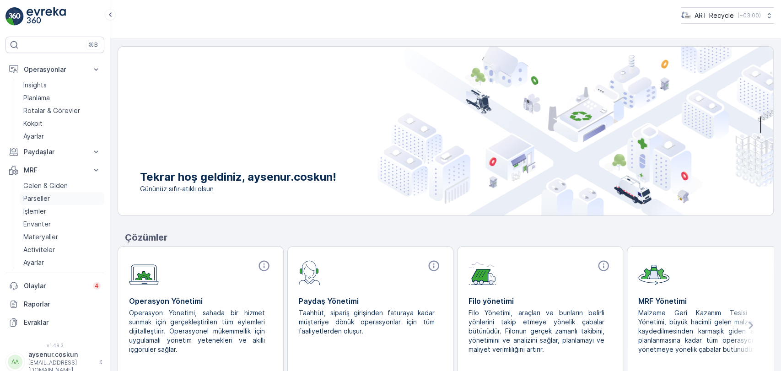
drag, startPoint x: 66, startPoint y: 188, endPoint x: 71, endPoint y: 193, distance: 7.5
click at [66, 188] on p "Gelen & Giden" at bounding box center [45, 185] width 44 height 9
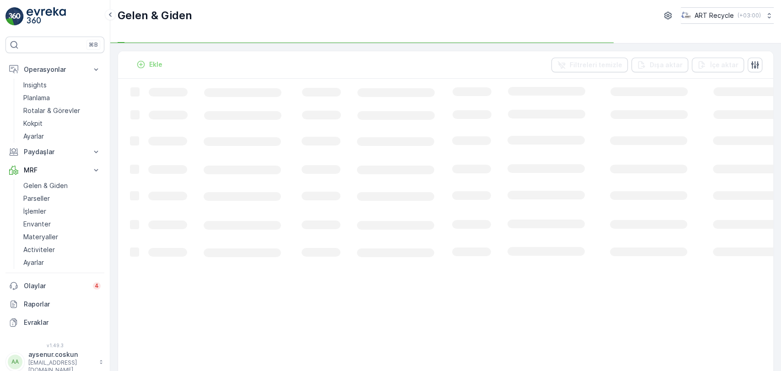
click at [252, 26] on div "Gelen & Giden ART Recycle ( +03:00 )" at bounding box center [445, 21] width 671 height 43
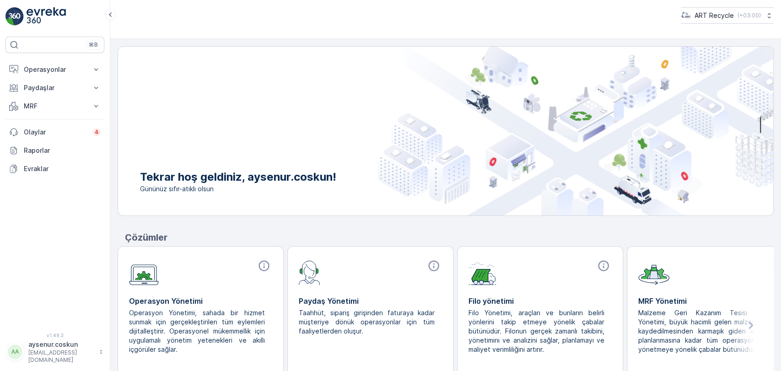
click at [24, 27] on div "⌘B Operasyonlar Insights Planlama Rotalar & Görevler Kokpit Ayarlar Paydaşlar R…" at bounding box center [55, 185] width 110 height 371
click at [43, 16] on img at bounding box center [46, 16] width 39 height 18
click at [52, 108] on p "MRF" at bounding box center [55, 106] width 62 height 9
click at [58, 125] on p "Gelen & Giden" at bounding box center [45, 121] width 44 height 9
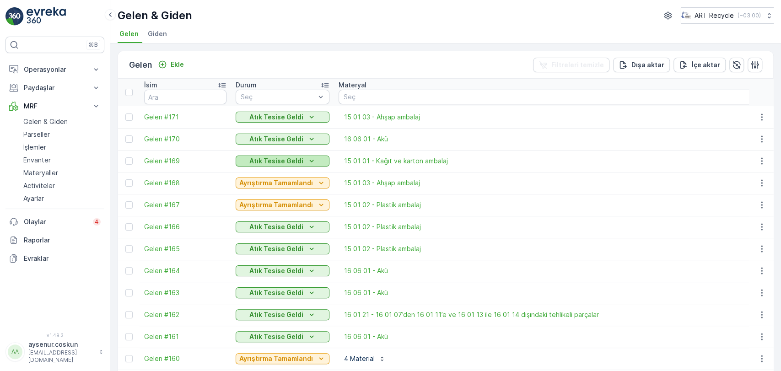
click at [286, 162] on p "Atık Tesise Geldi" at bounding box center [276, 161] width 54 height 9
click at [395, 162] on span "15 01 01 - Kağıt ve karton ambalaj" at bounding box center [396, 161] width 104 height 9
click at [287, 161] on p "Atık Tesise Geldi" at bounding box center [276, 161] width 54 height 9
click at [172, 162] on span "Gelen #169" at bounding box center [185, 161] width 82 height 9
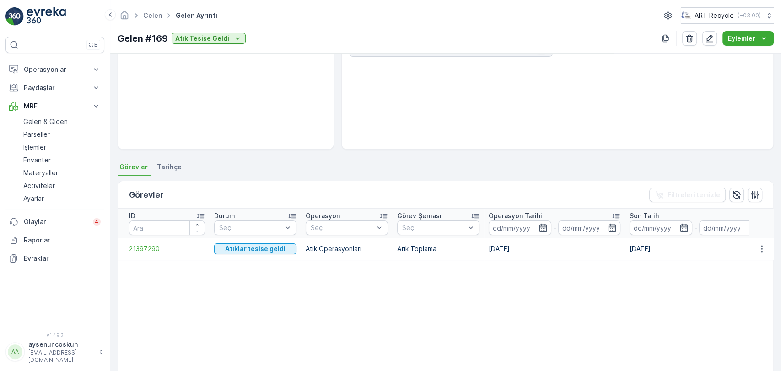
scroll to position [162, 0]
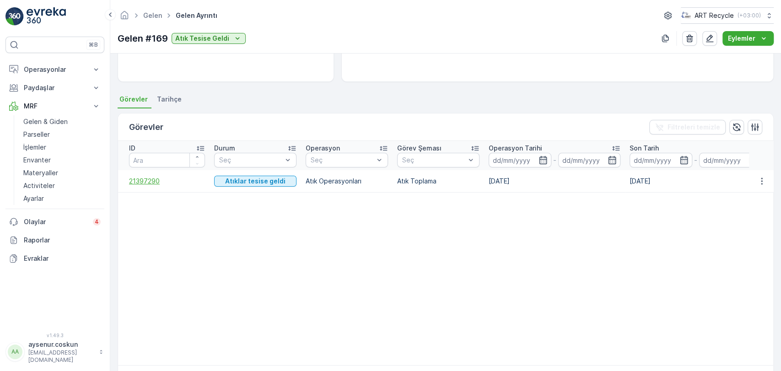
click at [151, 181] on span "21397290" at bounding box center [167, 181] width 76 height 9
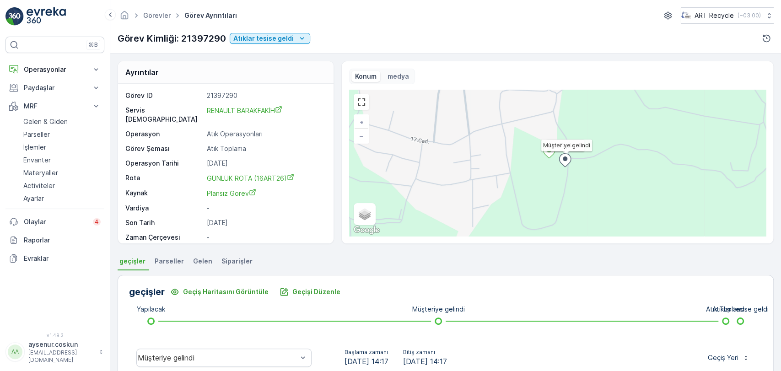
scroll to position [102, 0]
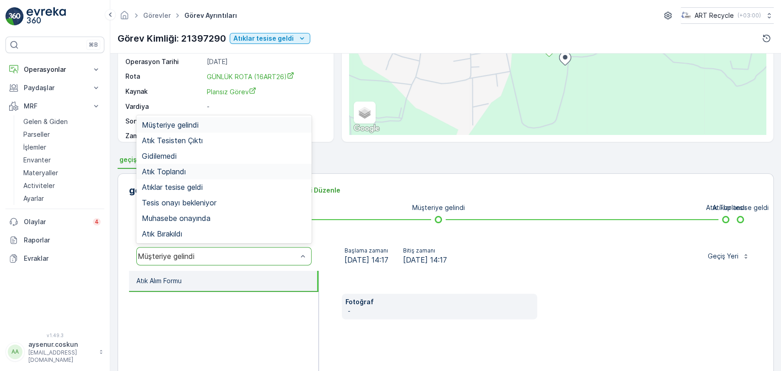
click at [205, 169] on div "Atık Toplandı" at bounding box center [224, 172] width 164 height 8
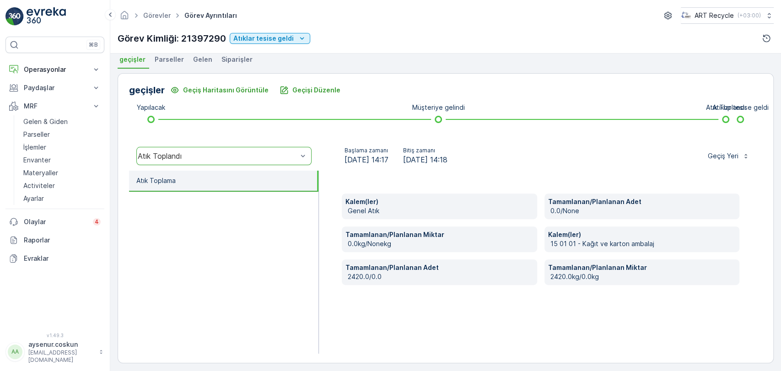
scroll to position [206, 0]
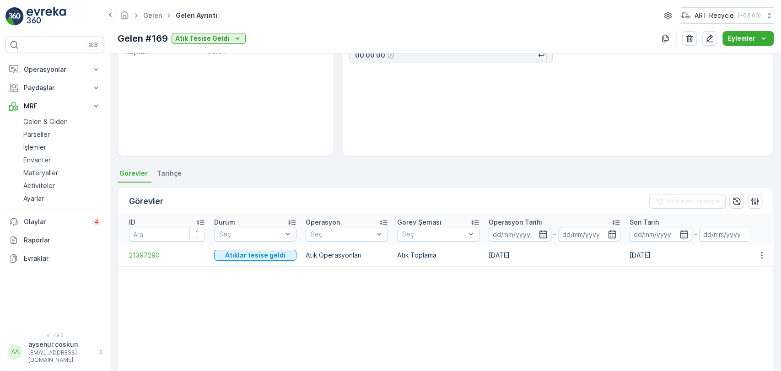
scroll to position [102, 0]
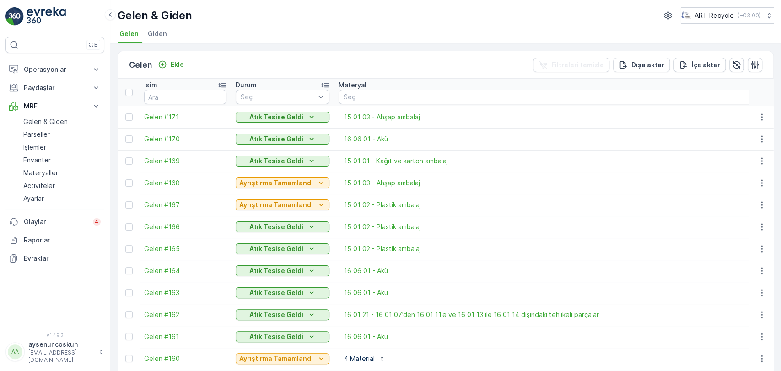
click at [167, 133] on td "Gelen #170" at bounding box center [186, 139] width 92 height 22
click at [179, 136] on span "Gelen #170" at bounding box center [185, 139] width 82 height 9
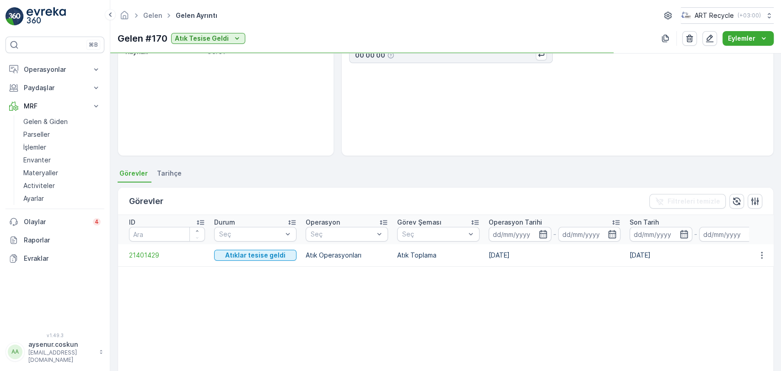
scroll to position [102, 0]
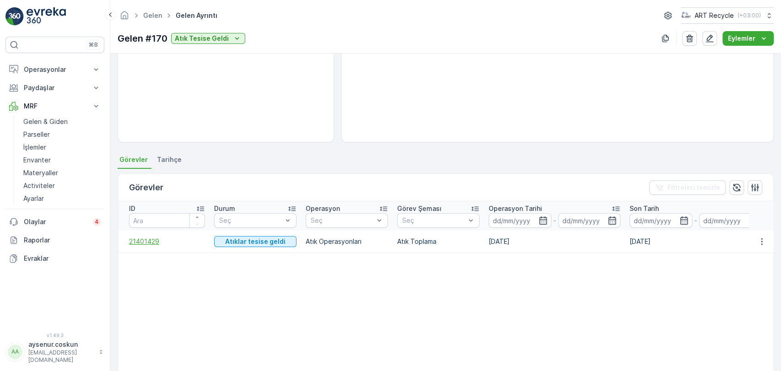
click at [149, 239] on span "21401429" at bounding box center [167, 241] width 76 height 9
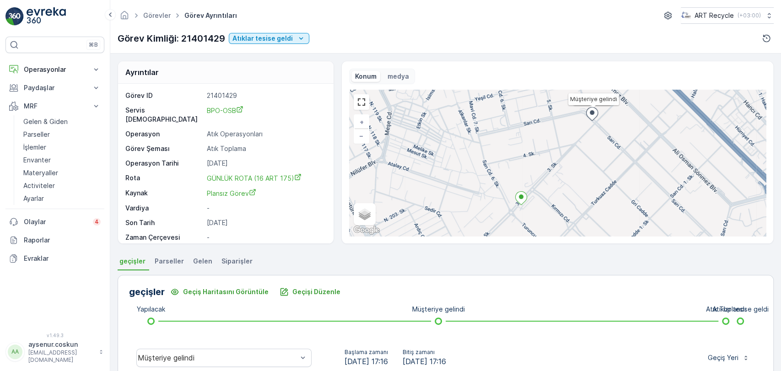
scroll to position [206, 0]
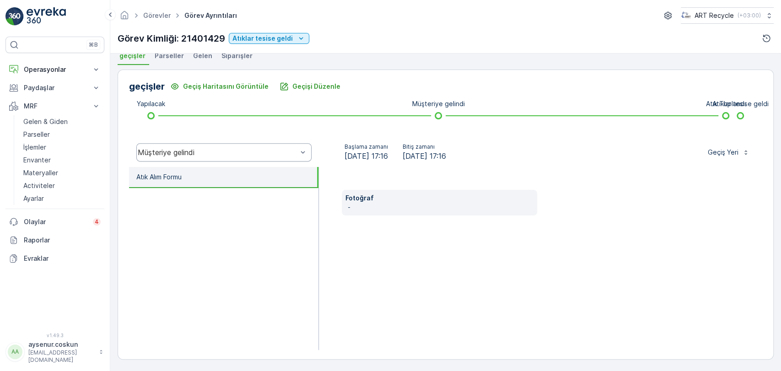
click at [276, 156] on div "Müşteriye gelindi" at bounding box center [223, 152] width 175 height 18
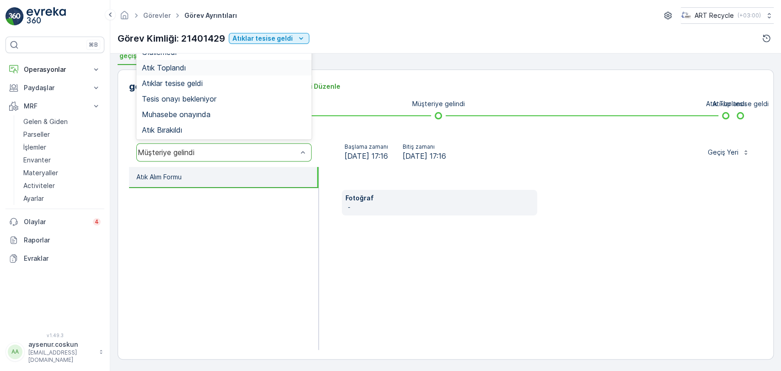
click at [241, 68] on div "Atık Toplandı" at bounding box center [224, 68] width 164 height 8
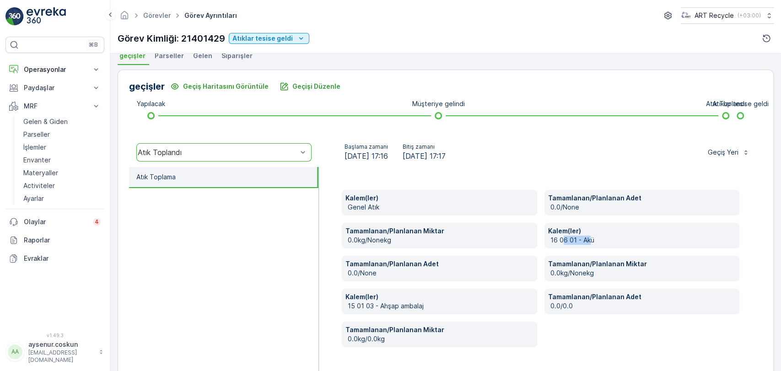
drag, startPoint x: 562, startPoint y: 241, endPoint x: 590, endPoint y: 241, distance: 27.9
click at [590, 241] on p "16 06 01 - Akü" at bounding box center [643, 240] width 185 height 9
drag, startPoint x: 363, startPoint y: 274, endPoint x: 401, endPoint y: 270, distance: 37.8
click at [401, 270] on p "0.0/None" at bounding box center [440, 273] width 185 height 9
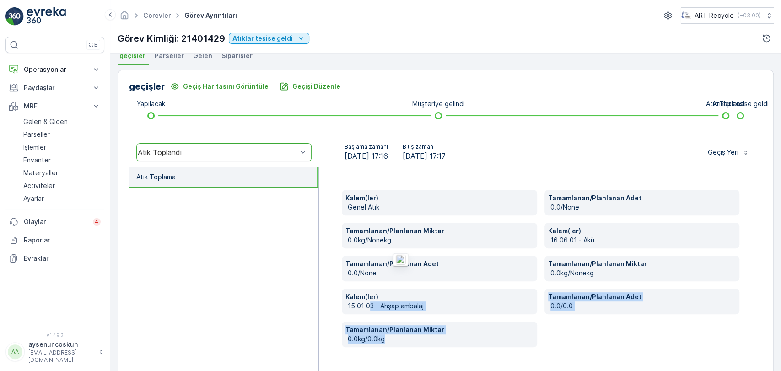
drag, startPoint x: 369, startPoint y: 306, endPoint x: 413, endPoint y: 348, distance: 60.9
click at [413, 348] on div "Kalem(ler) Genel Atık Tamamlanan/Planlanan Adet 0.0/None Tamamlanan/Planlanan M…" at bounding box center [541, 272] width 444 height 211
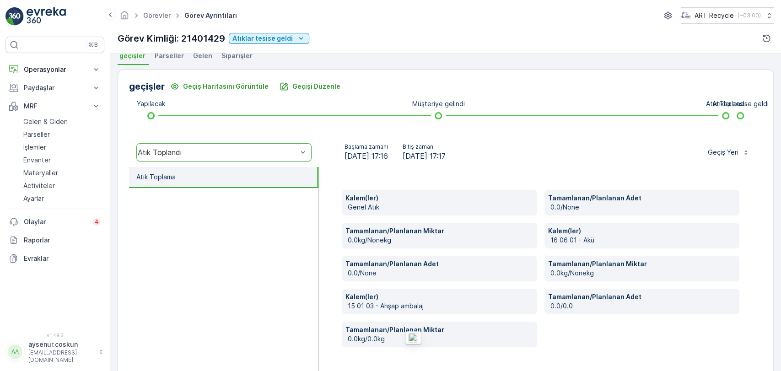
click at [228, 228] on ul "Atık Toplama" at bounding box center [224, 272] width 190 height 211
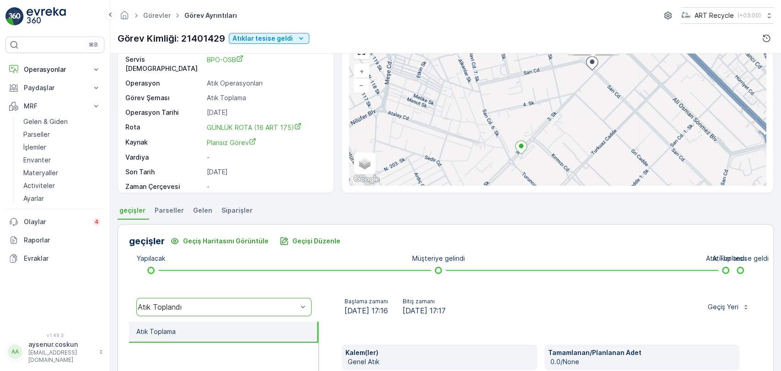
scroll to position [0, 0]
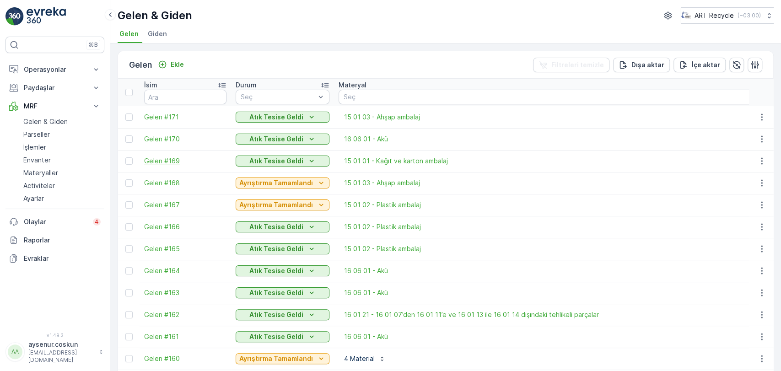
click at [181, 160] on span "Gelen #169" at bounding box center [185, 161] width 82 height 9
click at [762, 161] on icon "button" at bounding box center [762, 161] width 9 height 9
click at [170, 138] on span "Gelen #170" at bounding box center [185, 139] width 82 height 9
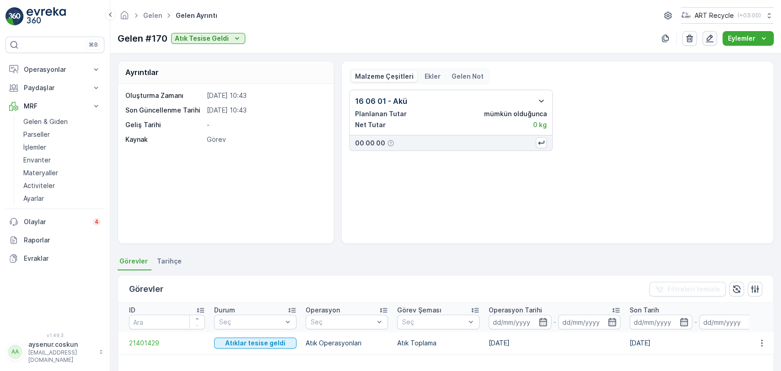
click at [707, 36] on icon "button" at bounding box center [709, 38] width 9 height 9
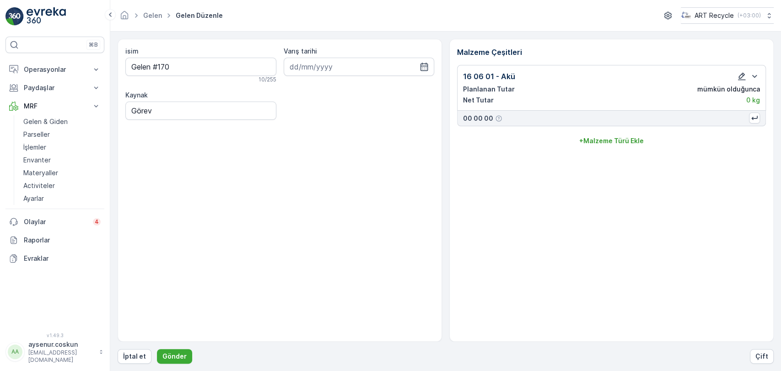
click at [741, 74] on icon "button" at bounding box center [742, 77] width 8 height 8
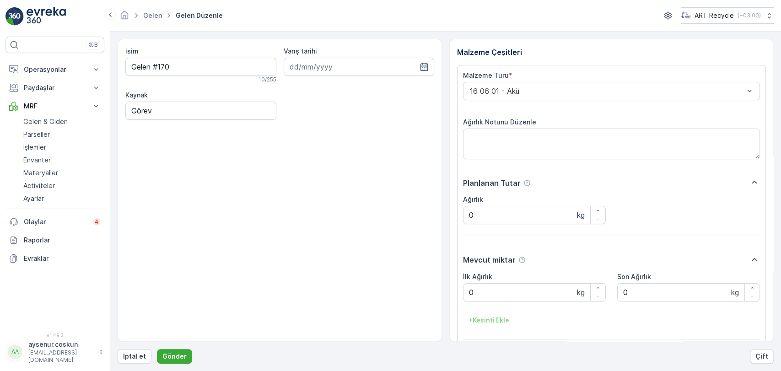
click at [707, 103] on div "Malzeme Türü * 16 06 01 - Akü Ağırlık Notunu Düzenle Planlanan Tutar Ağırlık 0 …" at bounding box center [611, 220] width 297 height 298
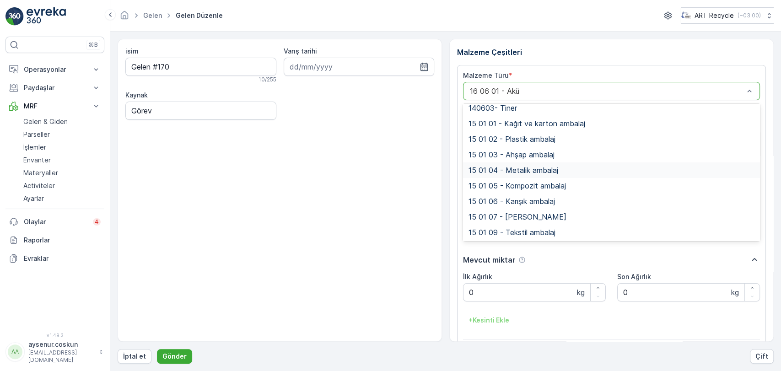
scroll to position [51, 0]
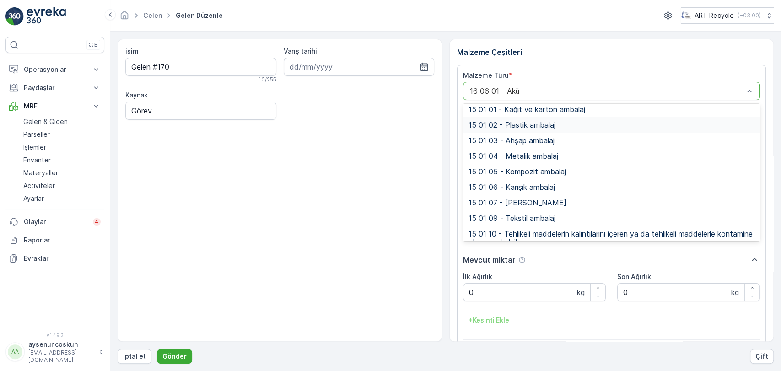
click at [534, 122] on span "15 01 02 - Plastik ambalaj" at bounding box center [512, 125] width 87 height 8
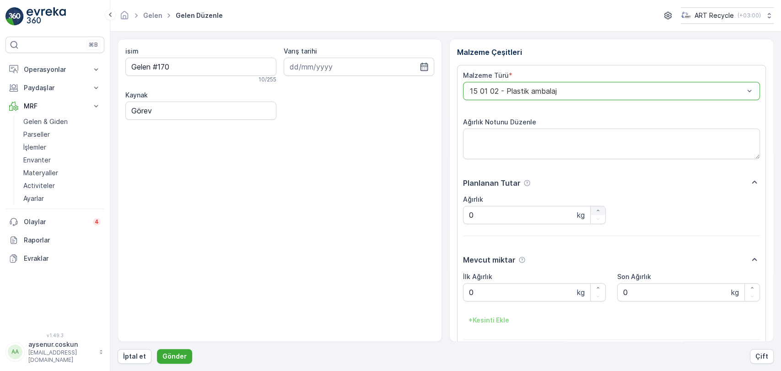
scroll to position [40, 0]
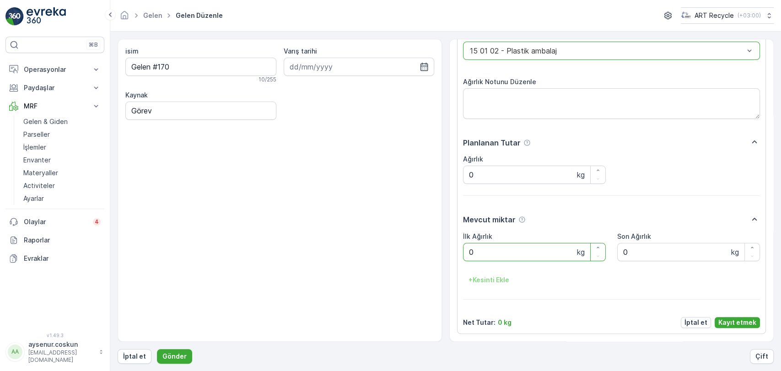
drag, startPoint x: 498, startPoint y: 250, endPoint x: 408, endPoint y: 268, distance: 91.4
click at [408, 268] on div "isim Gelen #170 10 / 255 Varış tarihi Kaynak Görev Malzeme Çeşitleri Malzeme Tü…" at bounding box center [446, 190] width 656 height 303
type Ağırlık "620"
click at [747, 320] on p "Kayıt etmek" at bounding box center [738, 322] width 38 height 9
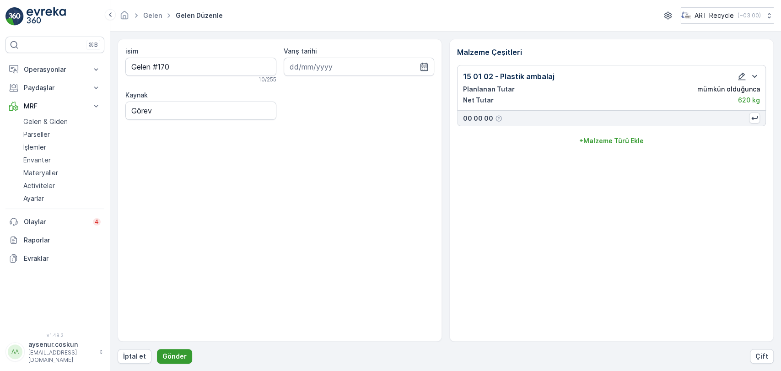
click at [169, 353] on p "Gönder" at bounding box center [174, 356] width 24 height 9
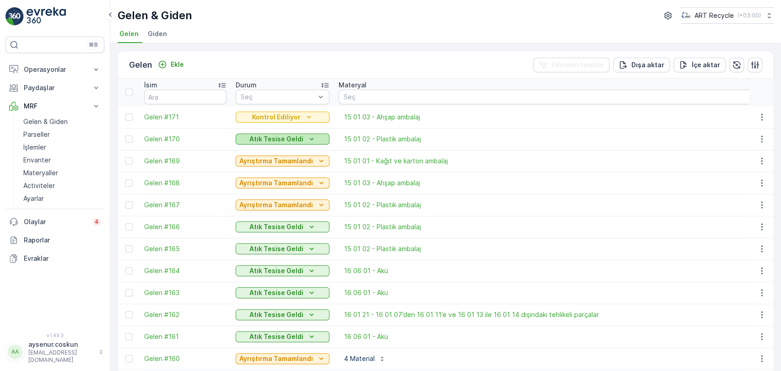
click at [315, 136] on div "Atık Tesise Geldi" at bounding box center [282, 139] width 87 height 9
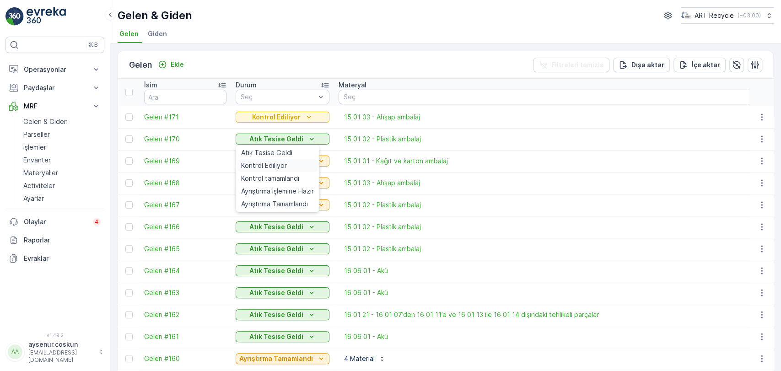
click at [281, 161] on span "Kontrol Ediliyor" at bounding box center [264, 165] width 46 height 9
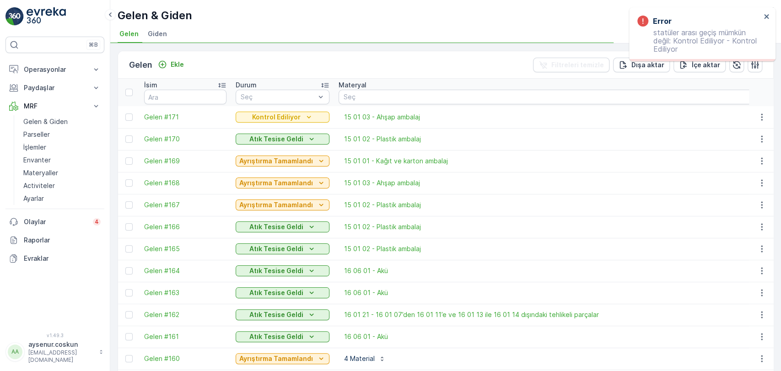
click at [293, 133] on div "Atık Tesise Geldi" at bounding box center [283, 139] width 94 height 13
click at [277, 140] on p "Kontrol Ediliyor" at bounding box center [276, 139] width 49 height 9
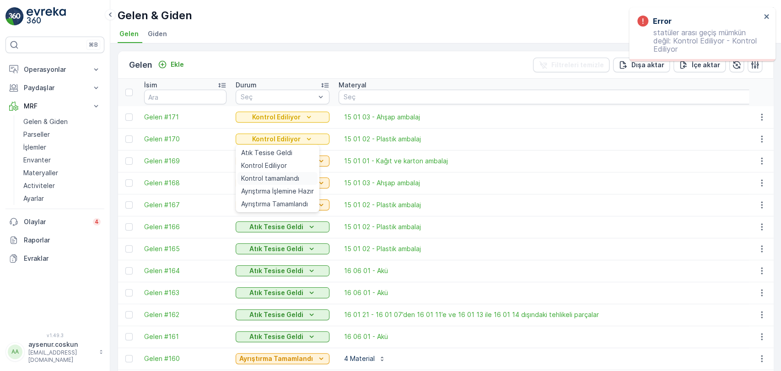
click at [276, 182] on span "Kontrol tamamlandı" at bounding box center [270, 178] width 58 height 9
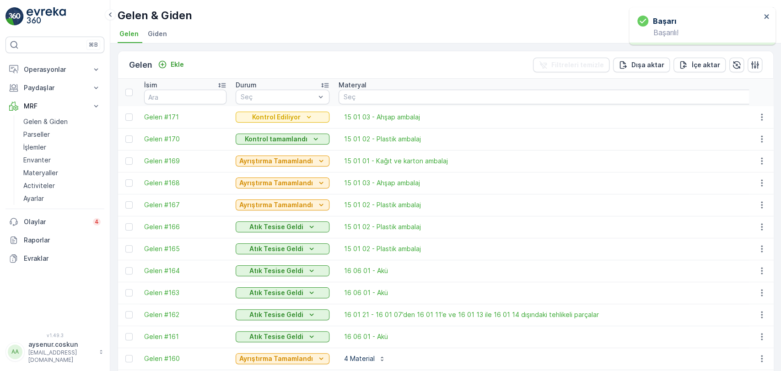
click at [293, 138] on p "Kontrol tamamlandı" at bounding box center [276, 139] width 63 height 9
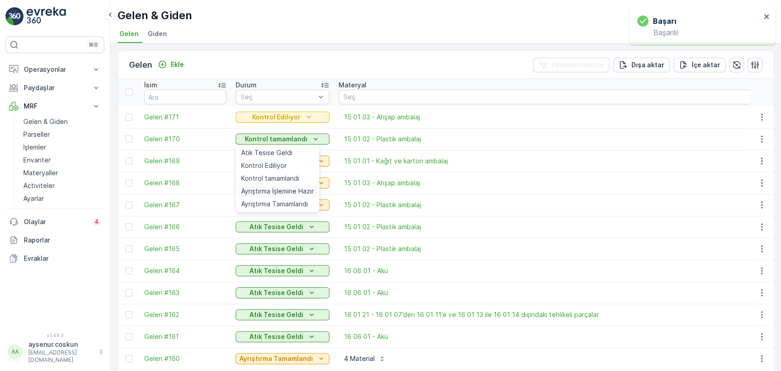
click at [276, 190] on span "Ayrıştırma İşlemine Hazır" at bounding box center [277, 191] width 73 height 9
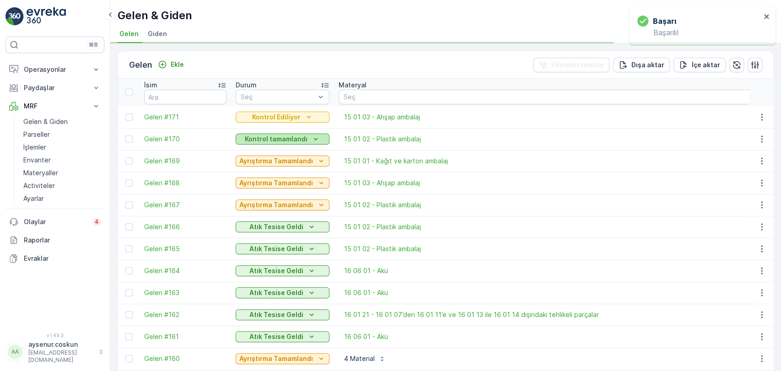
click at [276, 135] on p "Kontrol tamamlandı" at bounding box center [276, 139] width 63 height 9
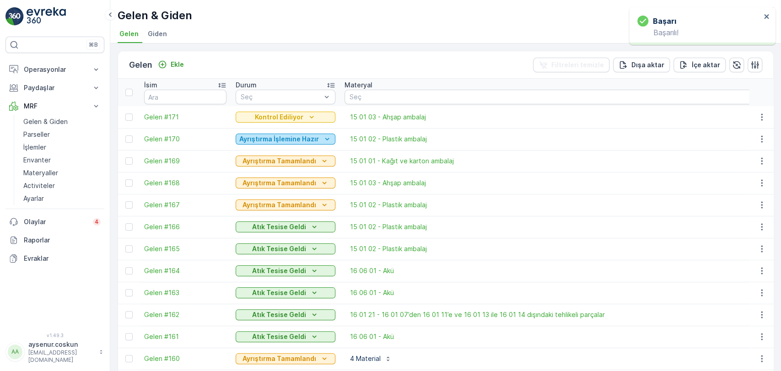
click at [298, 143] on p "Ayrıştırma İşlemine Hazır" at bounding box center [279, 139] width 80 height 9
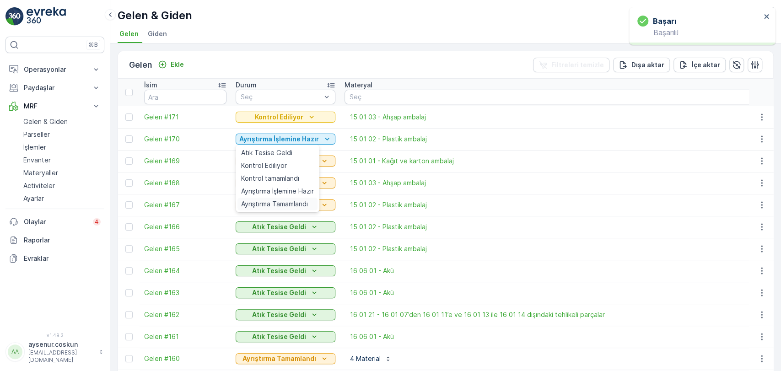
click at [294, 206] on span "Ayrıştırma Tamamlandı" at bounding box center [274, 204] width 67 height 9
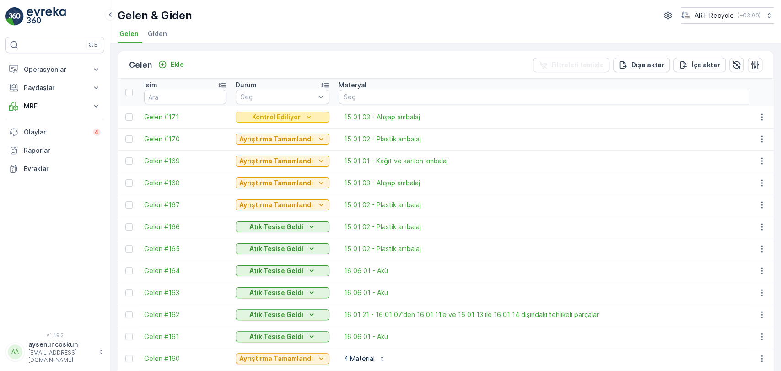
click at [274, 113] on p "Kontrol Ediliyor" at bounding box center [276, 117] width 49 height 9
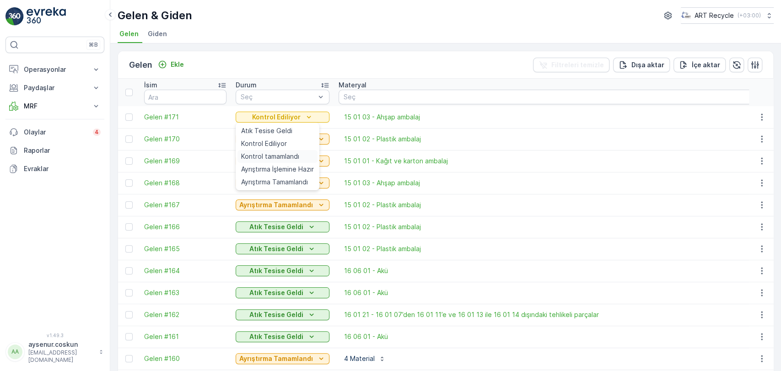
click at [272, 160] on span "Kontrol tamamlandı" at bounding box center [270, 156] width 58 height 9
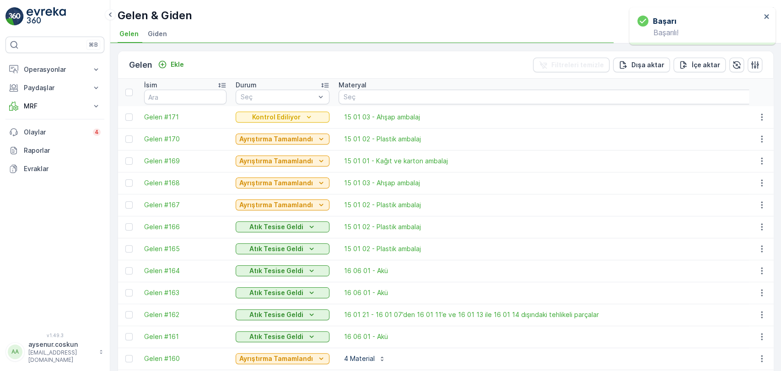
drag, startPoint x: 292, startPoint y: 118, endPoint x: 297, endPoint y: 151, distance: 32.8
click at [292, 118] on p "Kontrol Ediliyor" at bounding box center [276, 117] width 49 height 9
click at [282, 115] on p "Kontrol tamamlandı" at bounding box center [276, 117] width 63 height 9
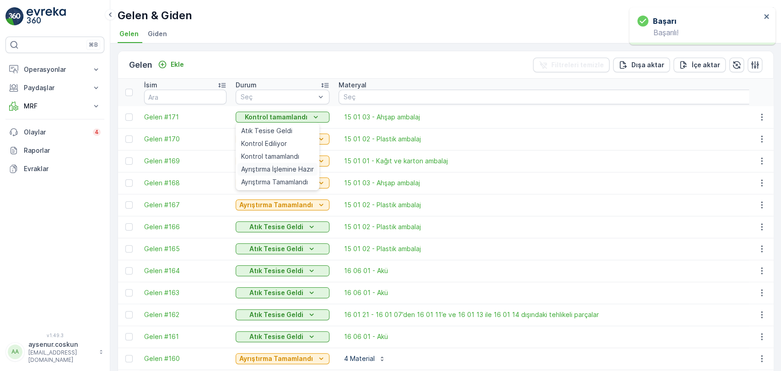
click at [301, 171] on span "Ayrıştırma İşlemine Hazır" at bounding box center [277, 169] width 73 height 9
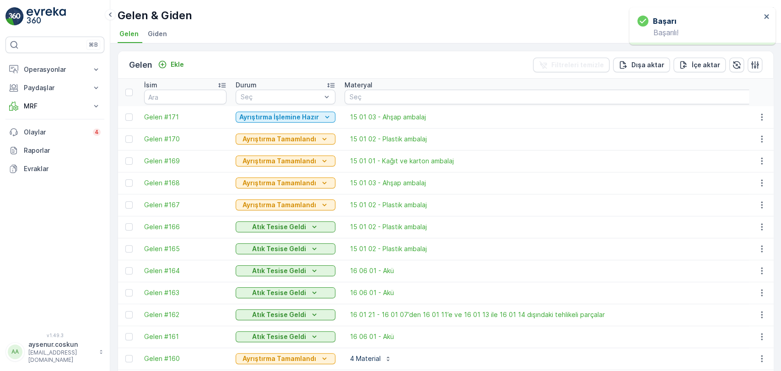
click at [291, 120] on p "Ayrıştırma İşlemine Hazır" at bounding box center [279, 117] width 80 height 9
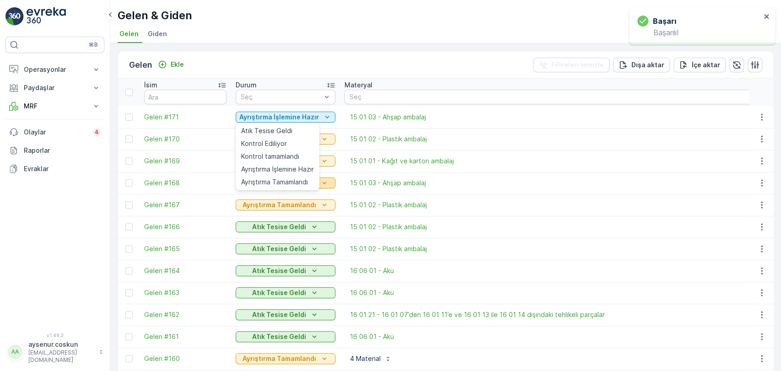
click at [267, 184] on span "Ayrıştırma Tamamlandı" at bounding box center [274, 182] width 67 height 9
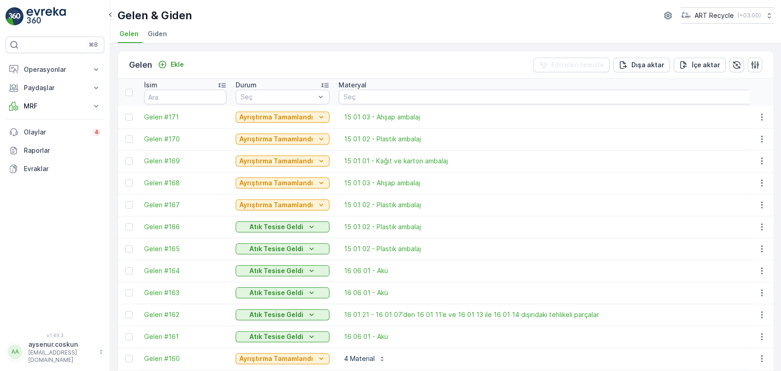
click at [33, 18] on img at bounding box center [46, 16] width 39 height 18
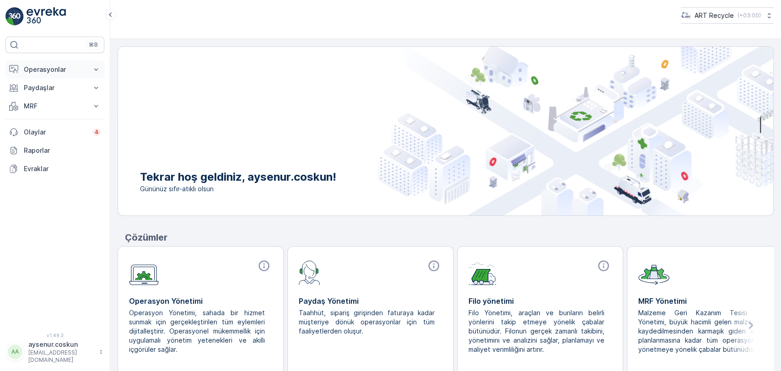
click at [55, 69] on p "Operasyonlar" at bounding box center [55, 69] width 62 height 9
click at [61, 109] on p "Rotalar & Görevler" at bounding box center [51, 110] width 57 height 9
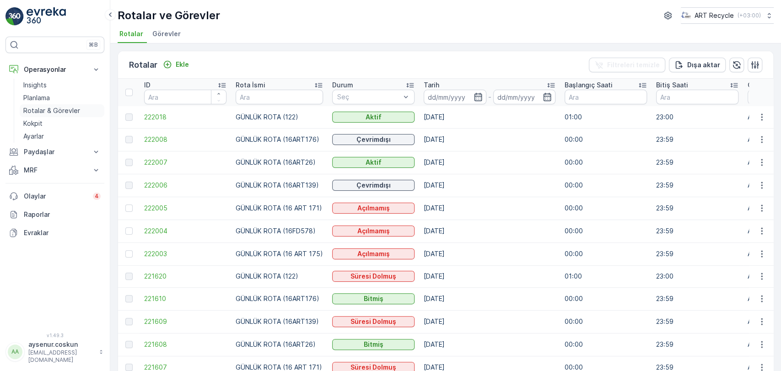
click at [84, 109] on link "Rotalar & Görevler" at bounding box center [62, 110] width 85 height 13
click at [29, 113] on p "Rotalar & Görevler" at bounding box center [51, 110] width 57 height 9
click at [154, 34] on span "Görevler" at bounding box center [166, 33] width 28 height 9
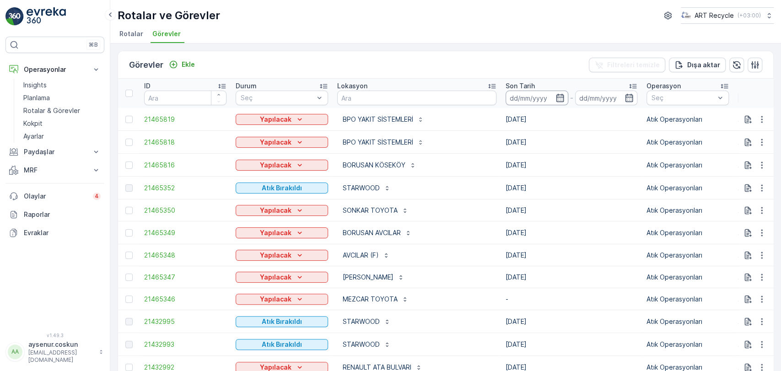
click at [506, 97] on input at bounding box center [537, 98] width 63 height 15
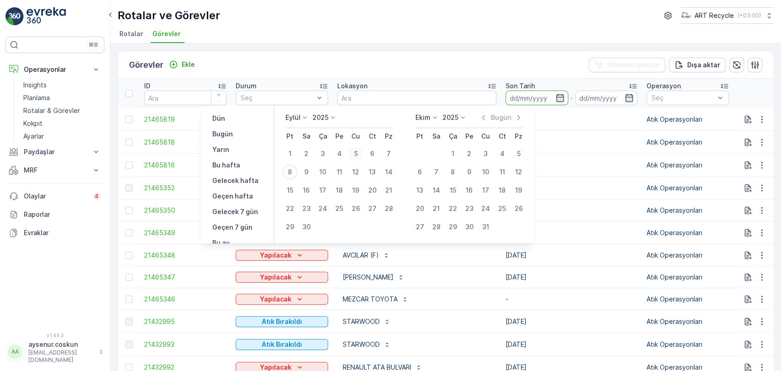
click at [356, 152] on div "5" at bounding box center [355, 153] width 15 height 15
type input "05.09.2025"
click at [356, 152] on div "5" at bounding box center [355, 153] width 15 height 15
type input "05.09.2025"
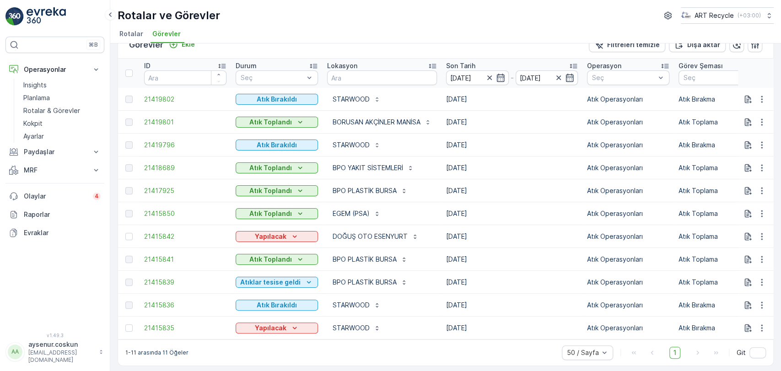
scroll to position [30, 0]
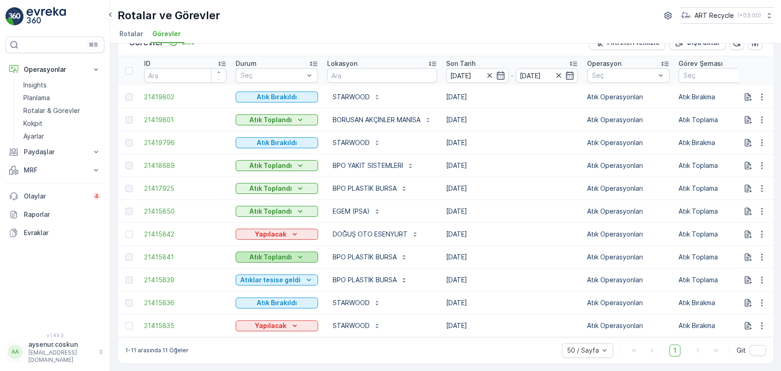
click at [296, 253] on icon "Atık Toplandı" at bounding box center [300, 257] width 9 height 9
click at [286, 267] on span "Atıklar tesise geldi" at bounding box center [269, 265] width 56 height 9
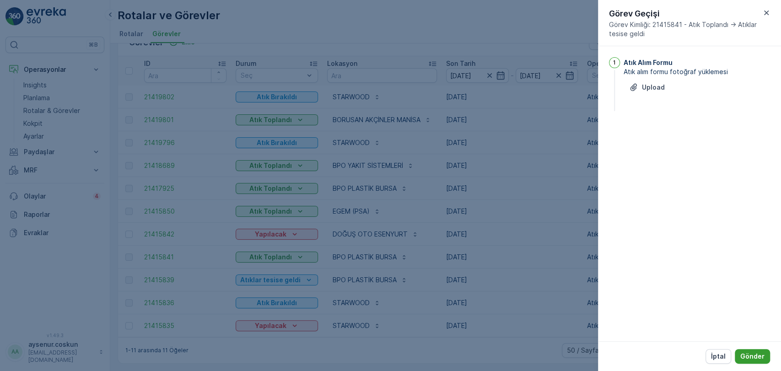
click at [766, 357] on button "Gönder" at bounding box center [752, 356] width 35 height 15
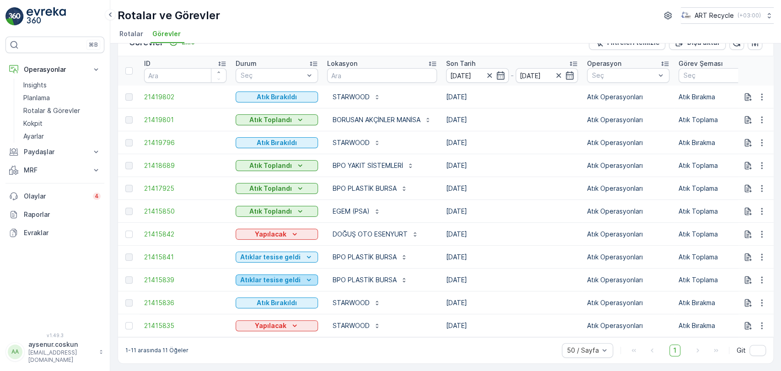
scroll to position [0, 0]
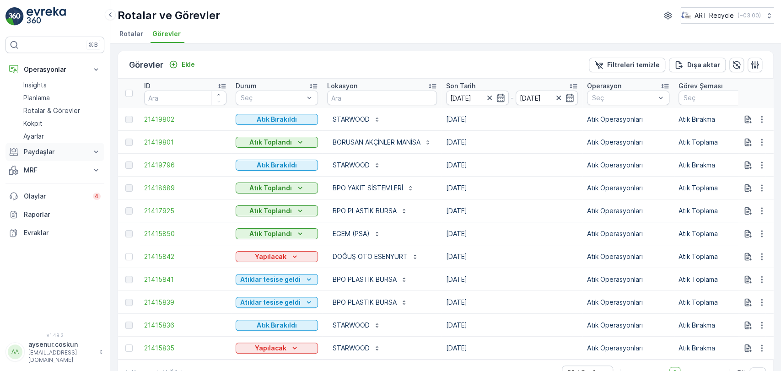
click at [54, 153] on p "Paydaşlar" at bounding box center [55, 151] width 62 height 9
click at [53, 152] on p "Paydaşlar" at bounding box center [55, 151] width 62 height 9
click at [46, 168] on p "MRF" at bounding box center [55, 170] width 62 height 9
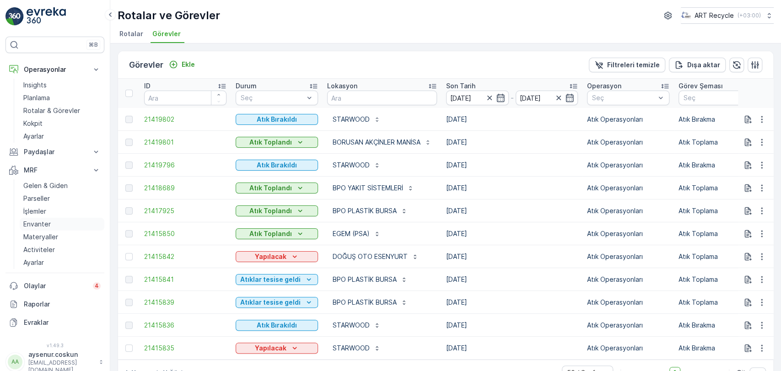
click at [52, 220] on link "Envanter" at bounding box center [62, 224] width 85 height 13
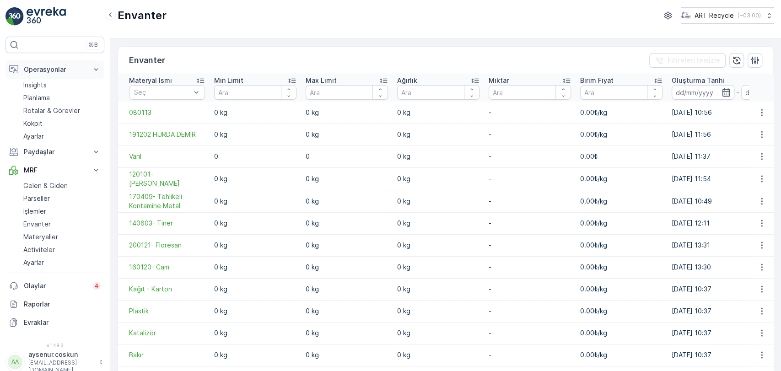
click at [70, 67] on p "Operasyonlar" at bounding box center [55, 69] width 62 height 9
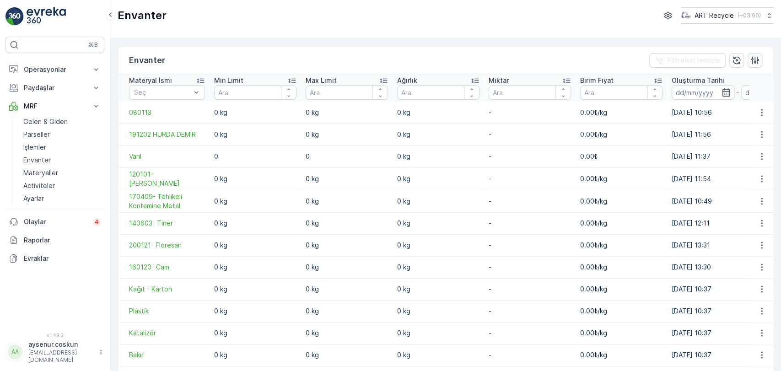
click at [57, 6] on div "⌘B Operasyonlar Insights Planlama Rotalar & Görevler Kokpit Ayarlar Paydaşlar R…" at bounding box center [55, 185] width 110 height 371
click at [51, 26] on div "⌘B Operasyonlar Insights Planlama Rotalar & Görevler Kokpit Ayarlar Paydaşlar R…" at bounding box center [55, 185] width 110 height 371
click at [56, 16] on img at bounding box center [46, 16] width 39 height 18
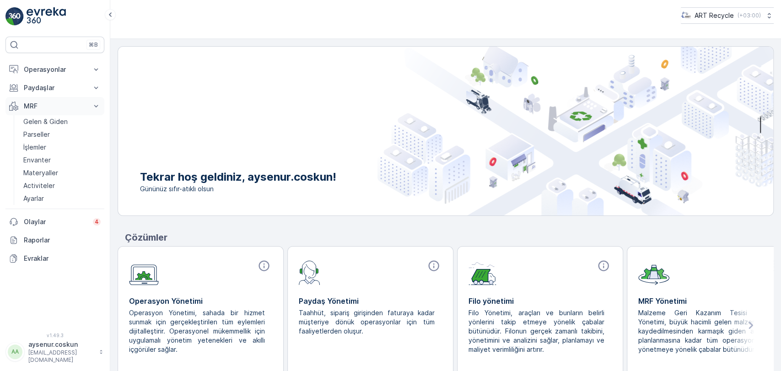
click at [69, 105] on p "MRF" at bounding box center [55, 106] width 62 height 9
click at [68, 75] on button "Operasyonlar" at bounding box center [54, 69] width 99 height 18
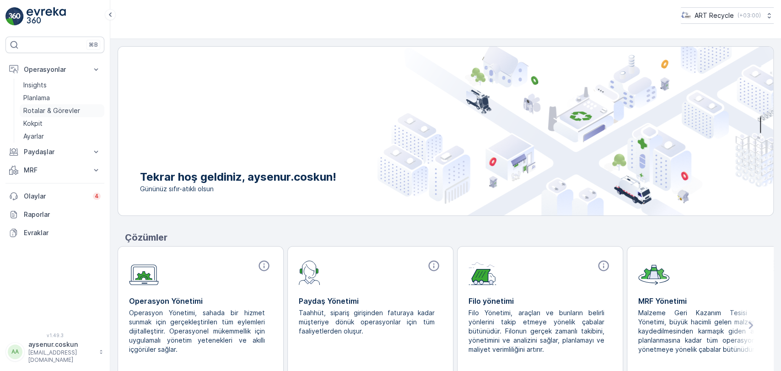
click at [61, 109] on p "Rotalar & Görevler" at bounding box center [51, 110] width 57 height 9
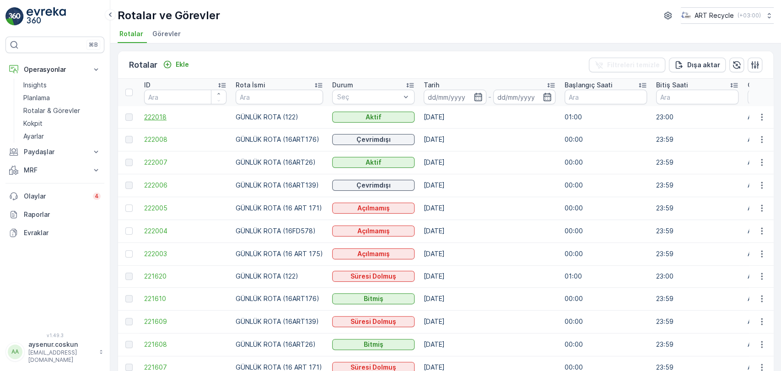
click at [168, 119] on span "222018" at bounding box center [185, 117] width 82 height 9
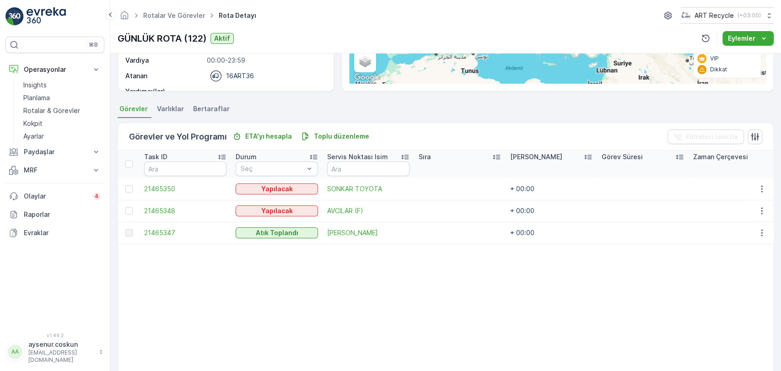
drag, startPoint x: 30, startPoint y: 16, endPoint x: 93, endPoint y: 7, distance: 63.3
click at [30, 16] on img at bounding box center [46, 16] width 39 height 18
